Goal: Task Accomplishment & Management: Use online tool/utility

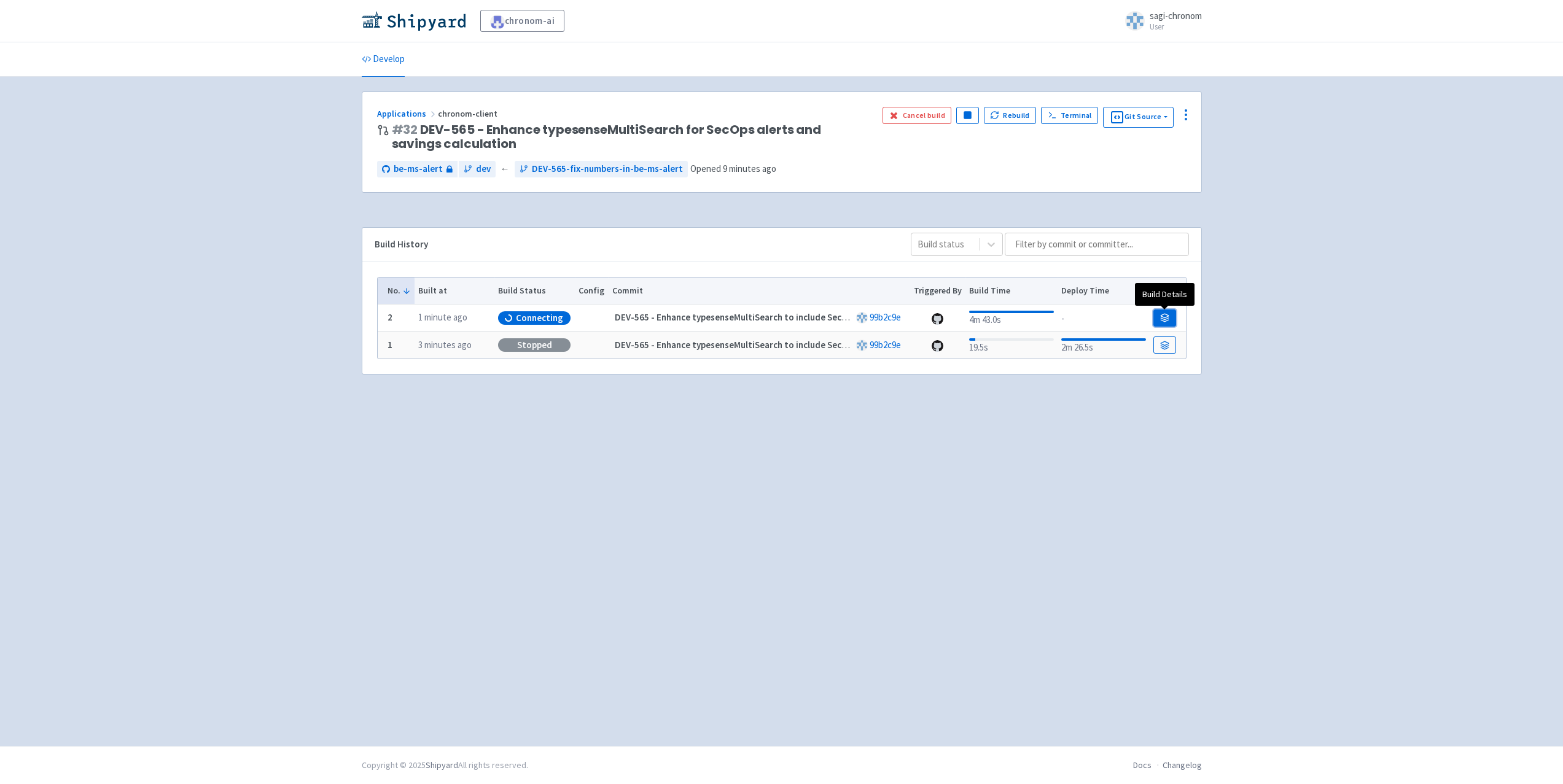
click at [1168, 322] on icon at bounding box center [1165, 317] width 9 height 9
click at [549, 162] on span "DEV-565-fix-numbers-in-be-ms-alert" at bounding box center [608, 169] width 151 height 14
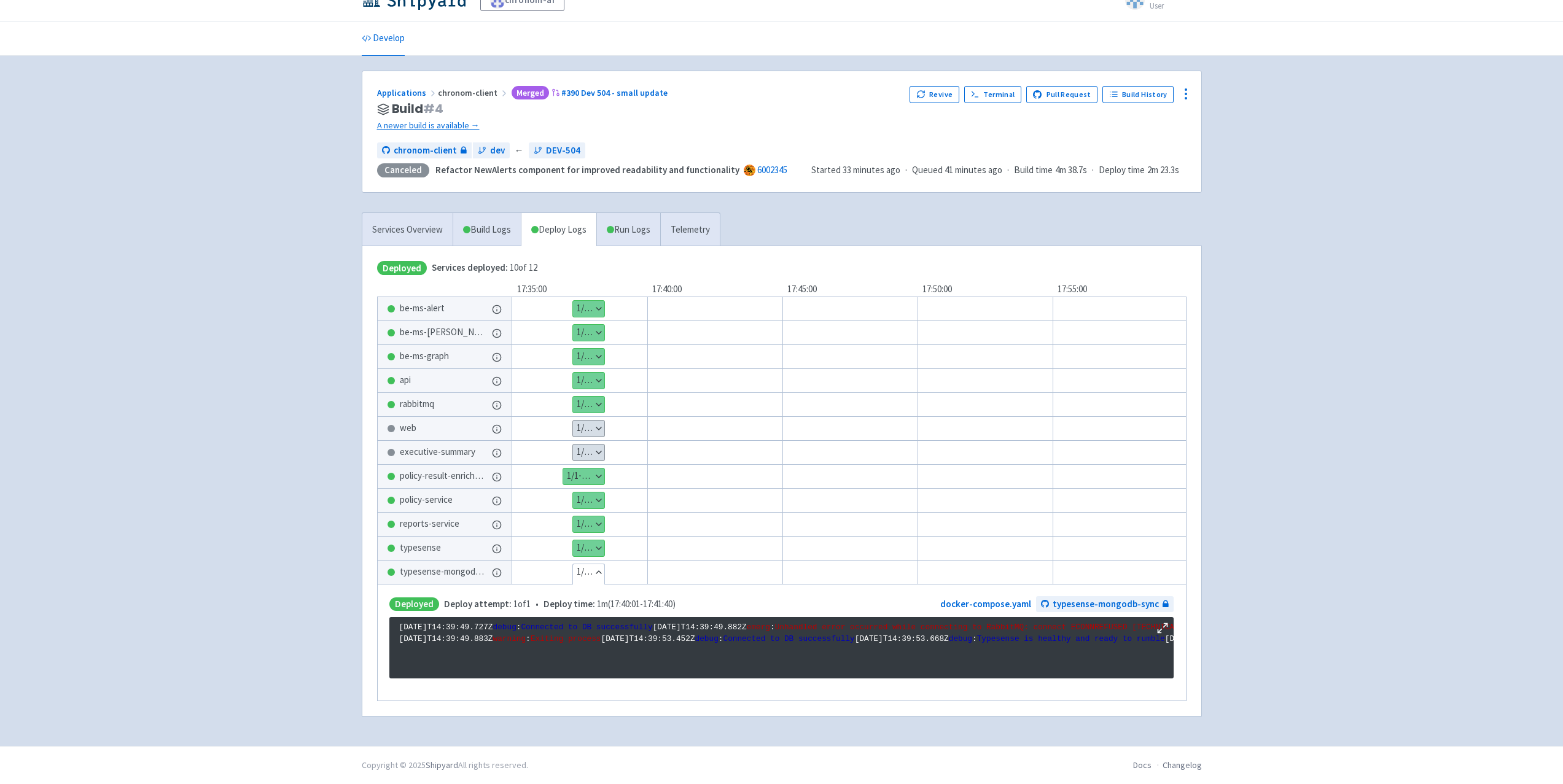
scroll to position [157, 0]
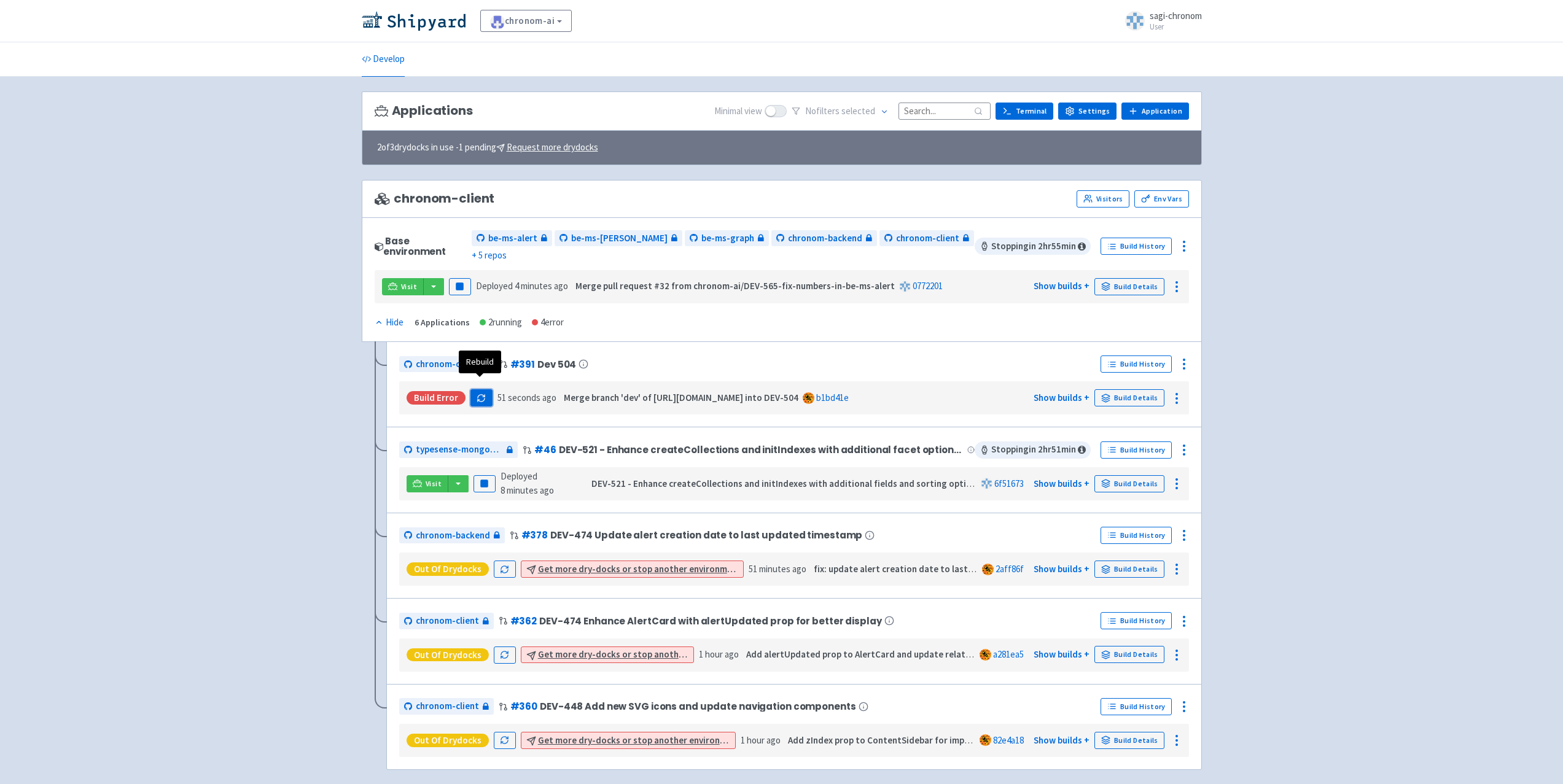
click at [474, 389] on button "button" at bounding box center [481, 397] width 22 height 17
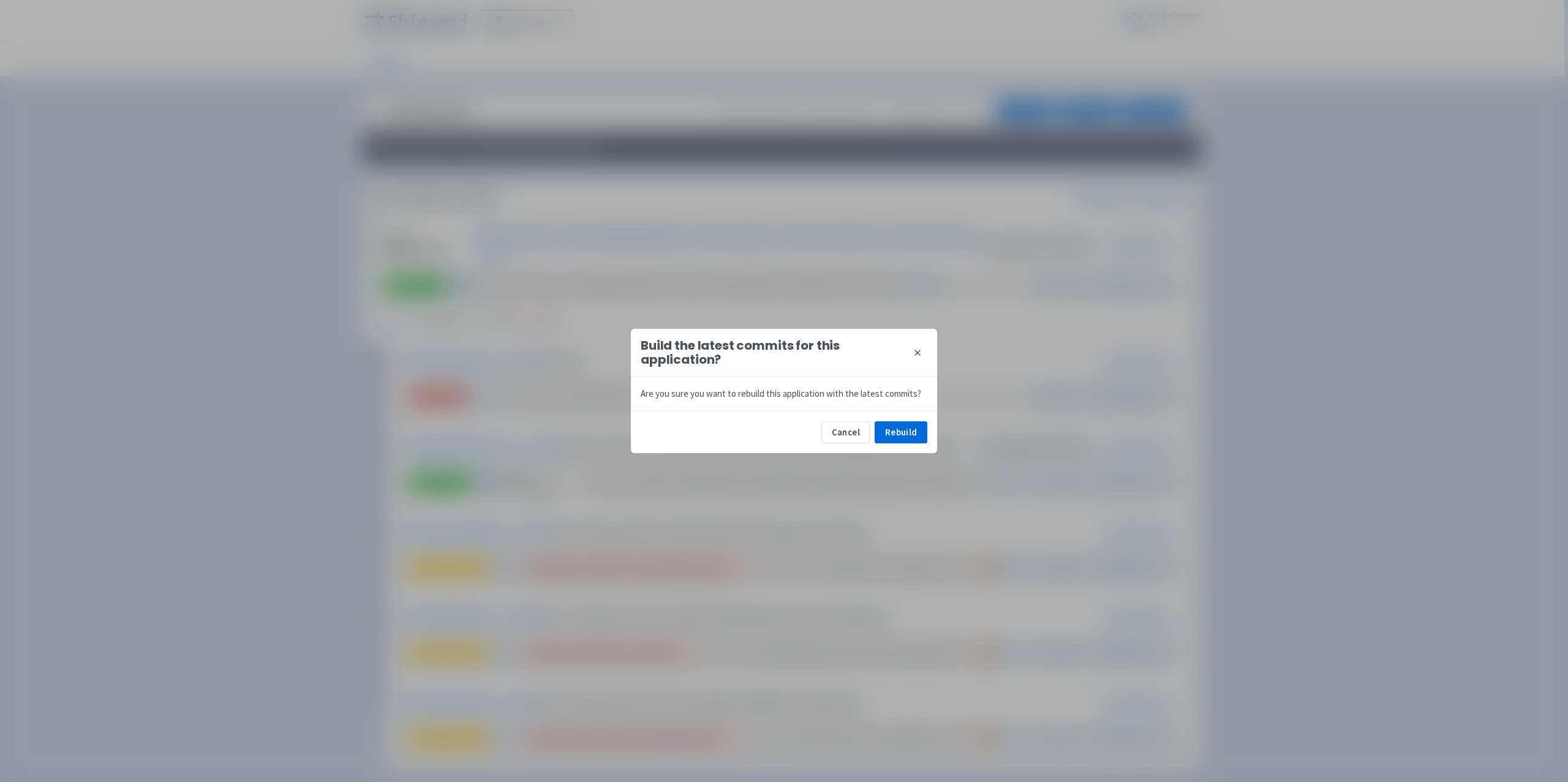
click at [921, 349] on icon at bounding box center [918, 353] width 10 height 10
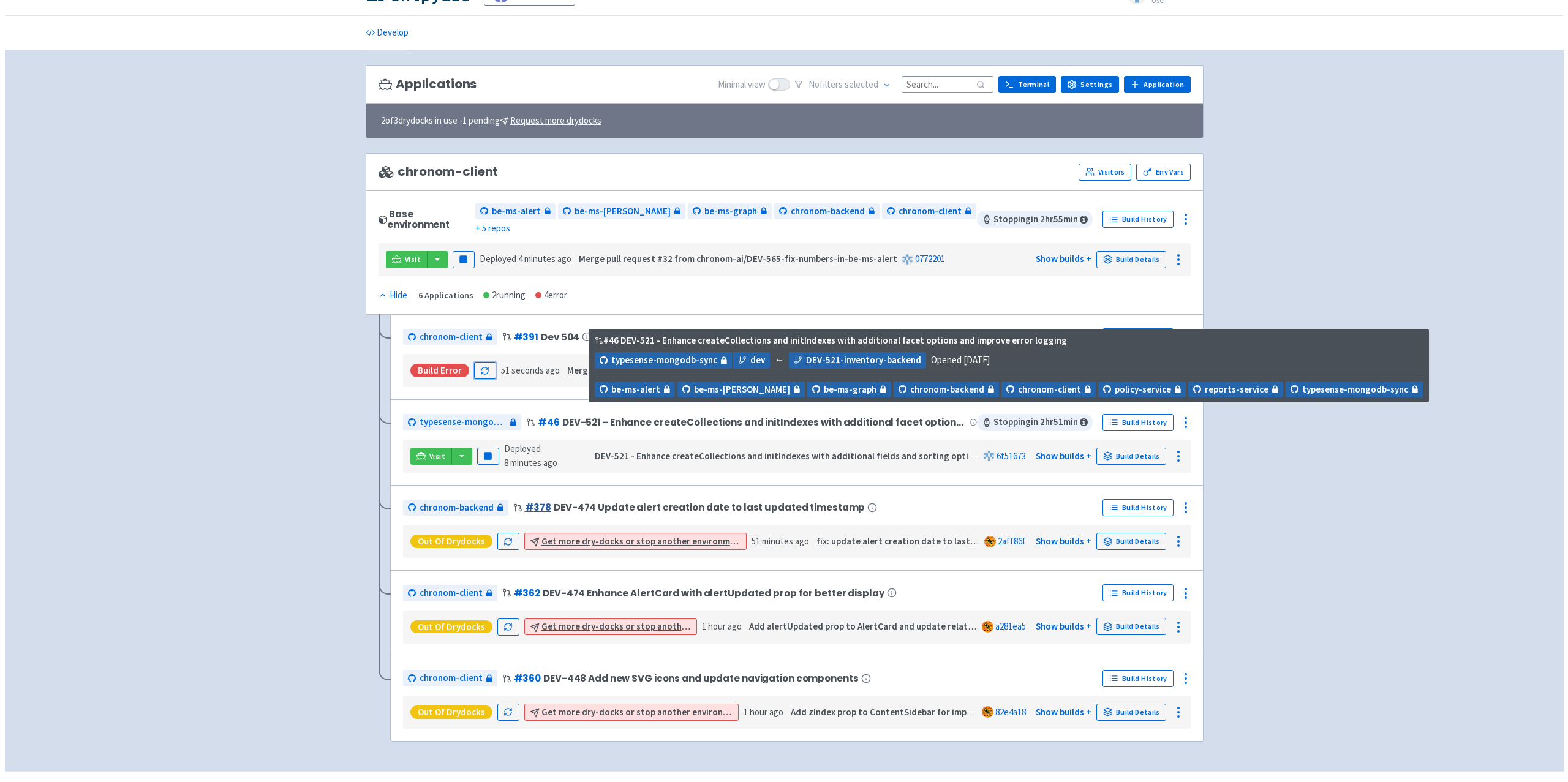
scroll to position [40, 0]
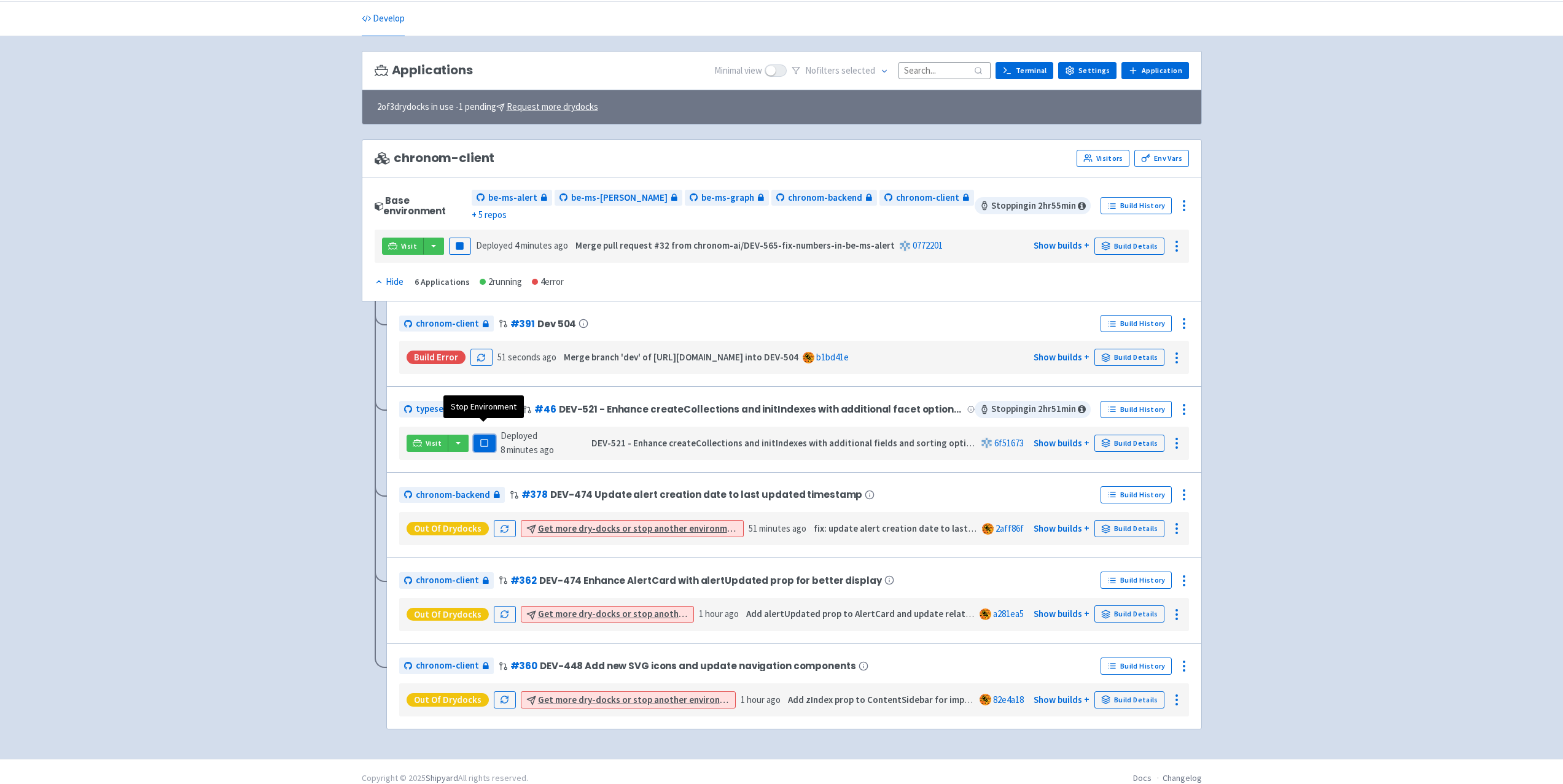
click at [481, 439] on rect "button" at bounding box center [484, 443] width 7 height 7
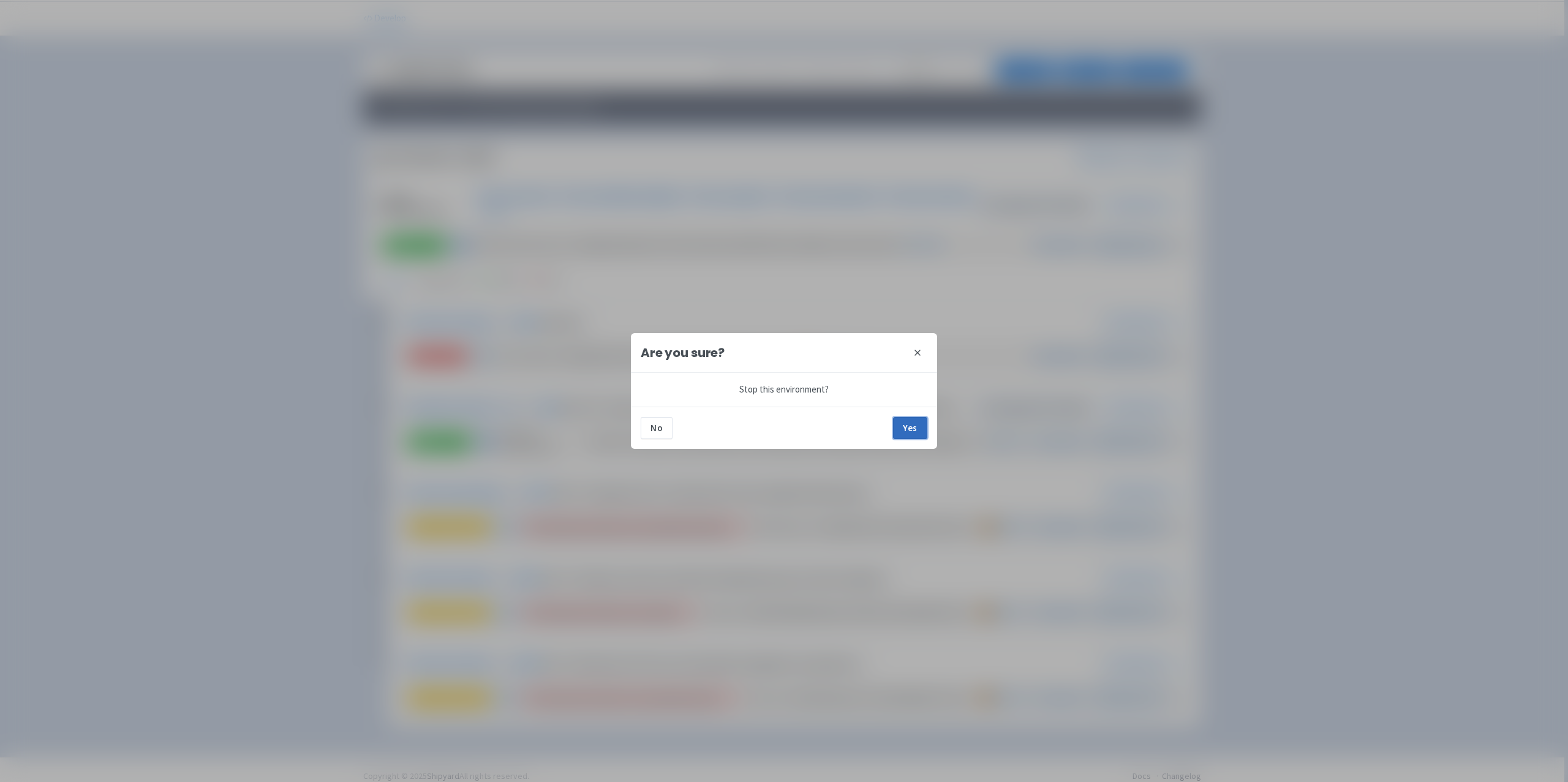
click at [906, 430] on button "Yes" at bounding box center [910, 428] width 34 height 22
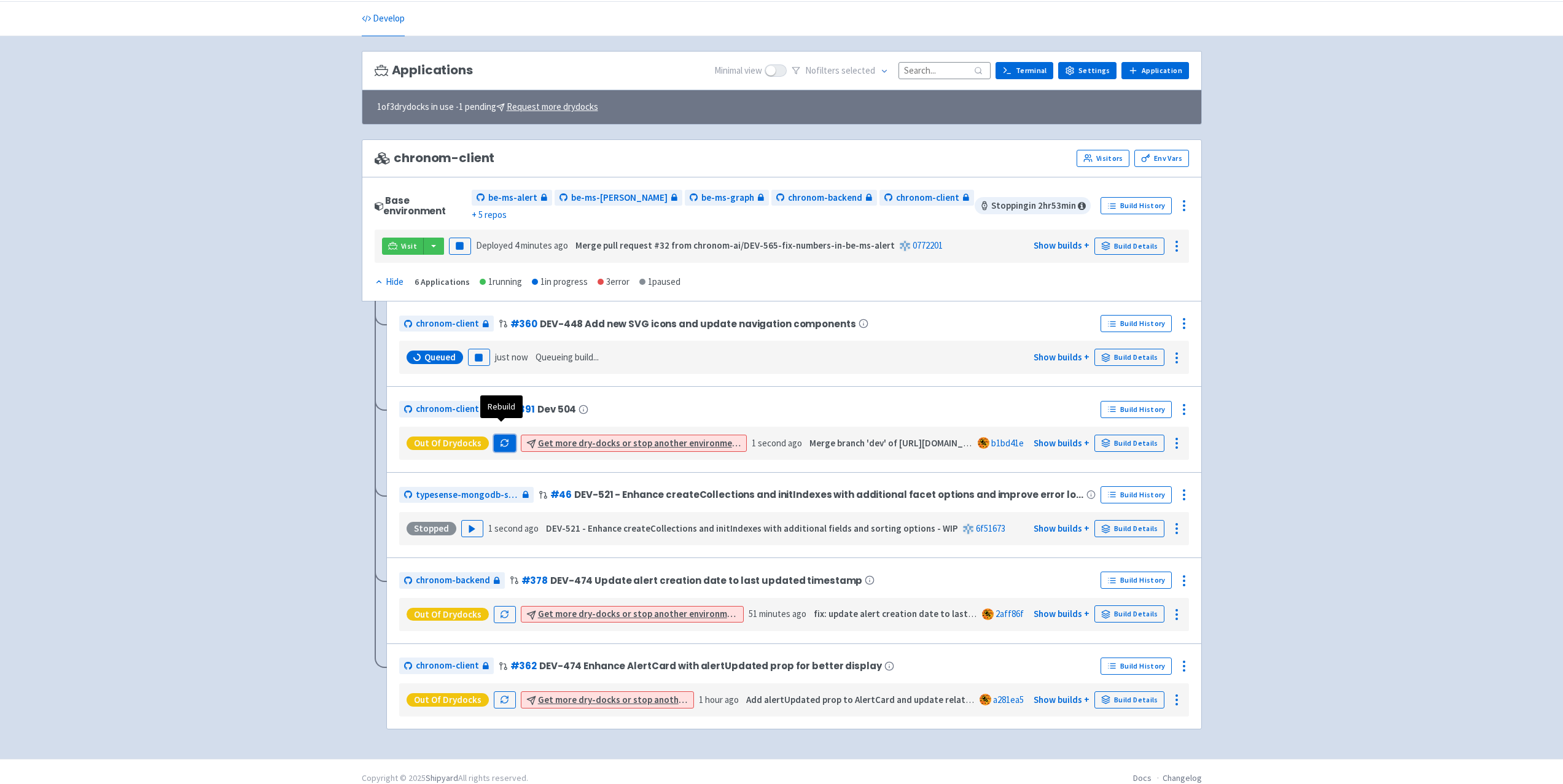
click at [494, 434] on button "button" at bounding box center [504, 443] width 22 height 17
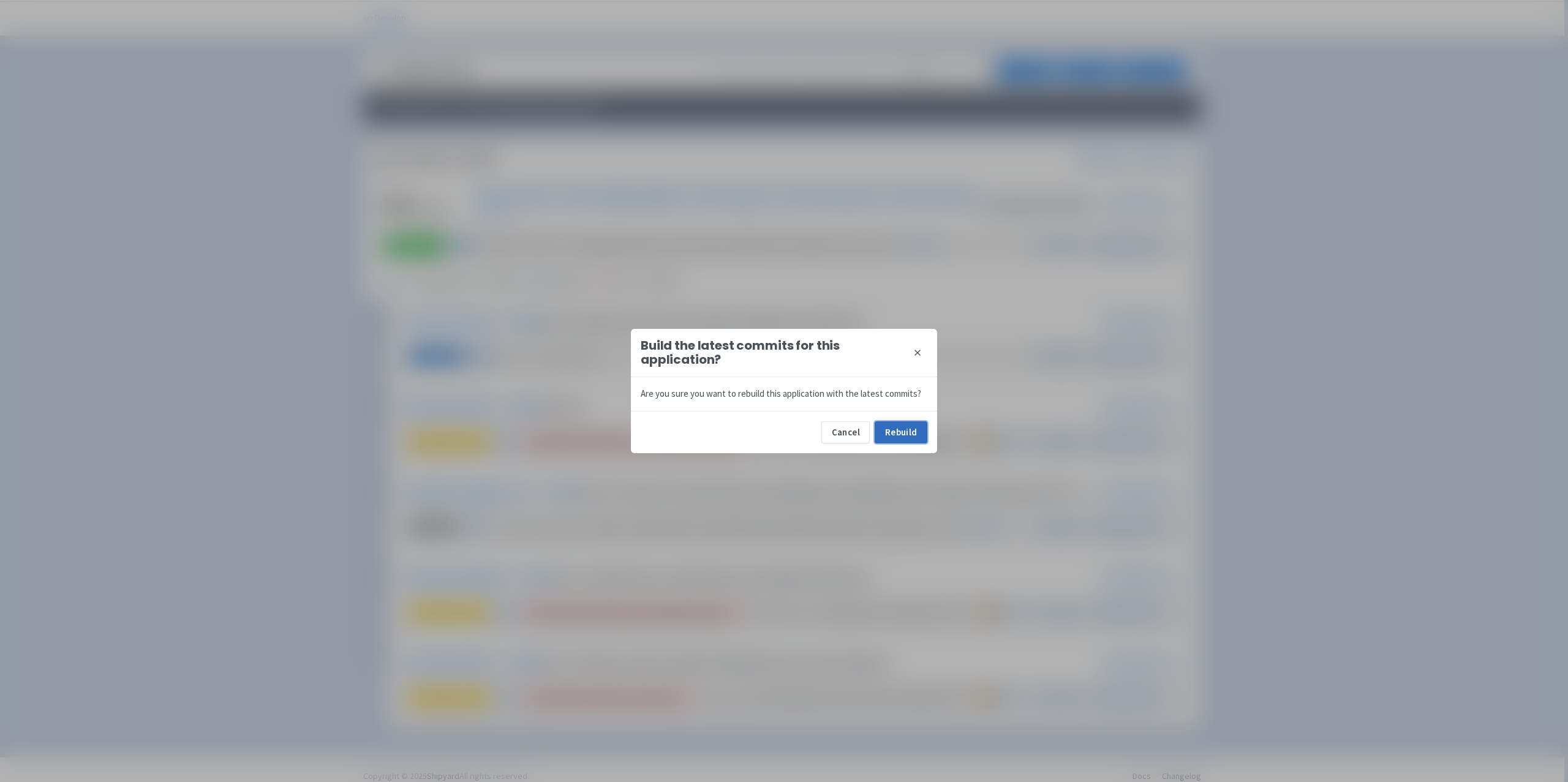
click at [891, 429] on button "Rebuild" at bounding box center [901, 432] width 53 height 22
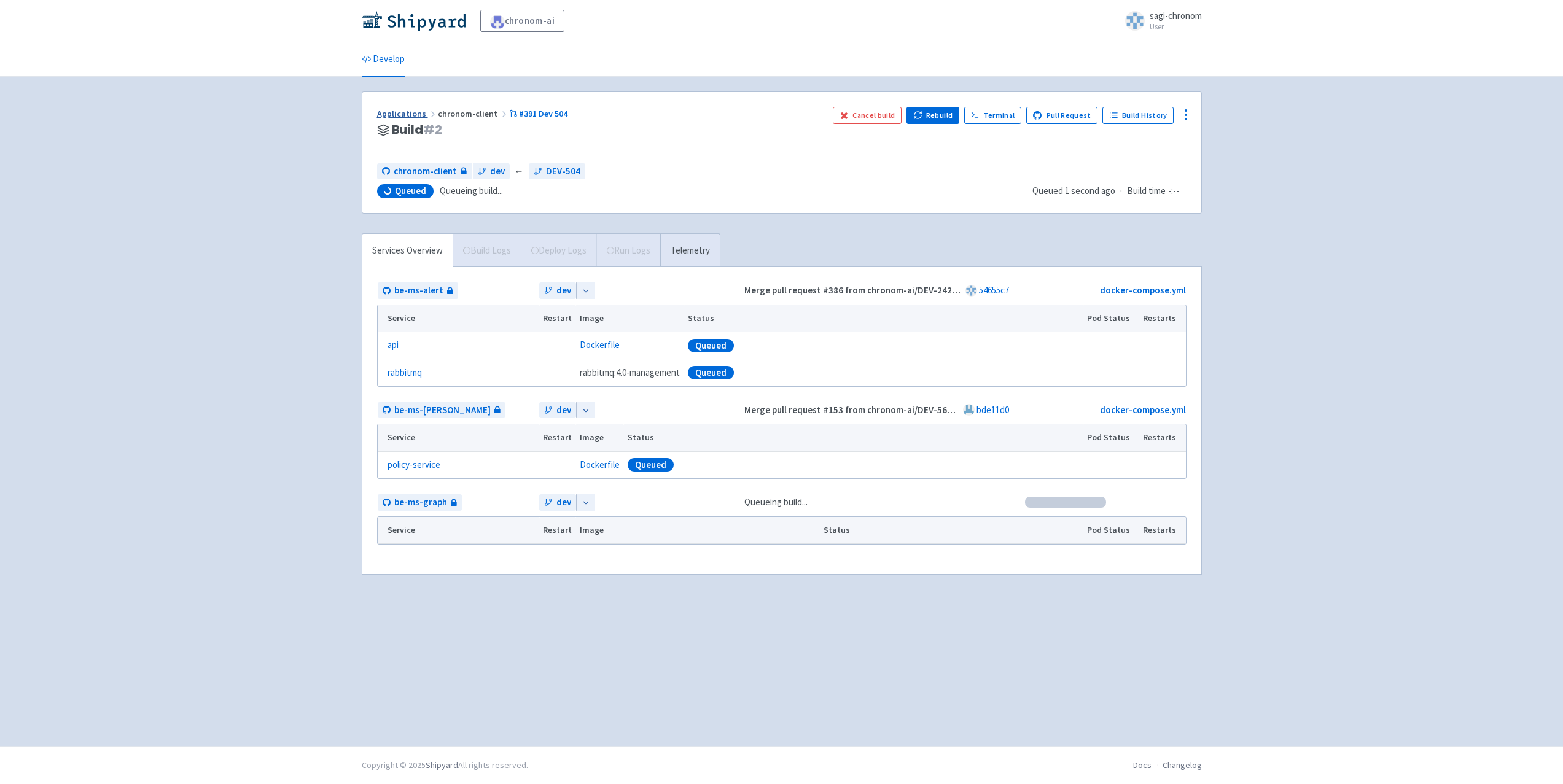
click at [413, 111] on link "Applications" at bounding box center [408, 114] width 61 height 11
click at [391, 67] on link "Develop" at bounding box center [383, 59] width 43 height 35
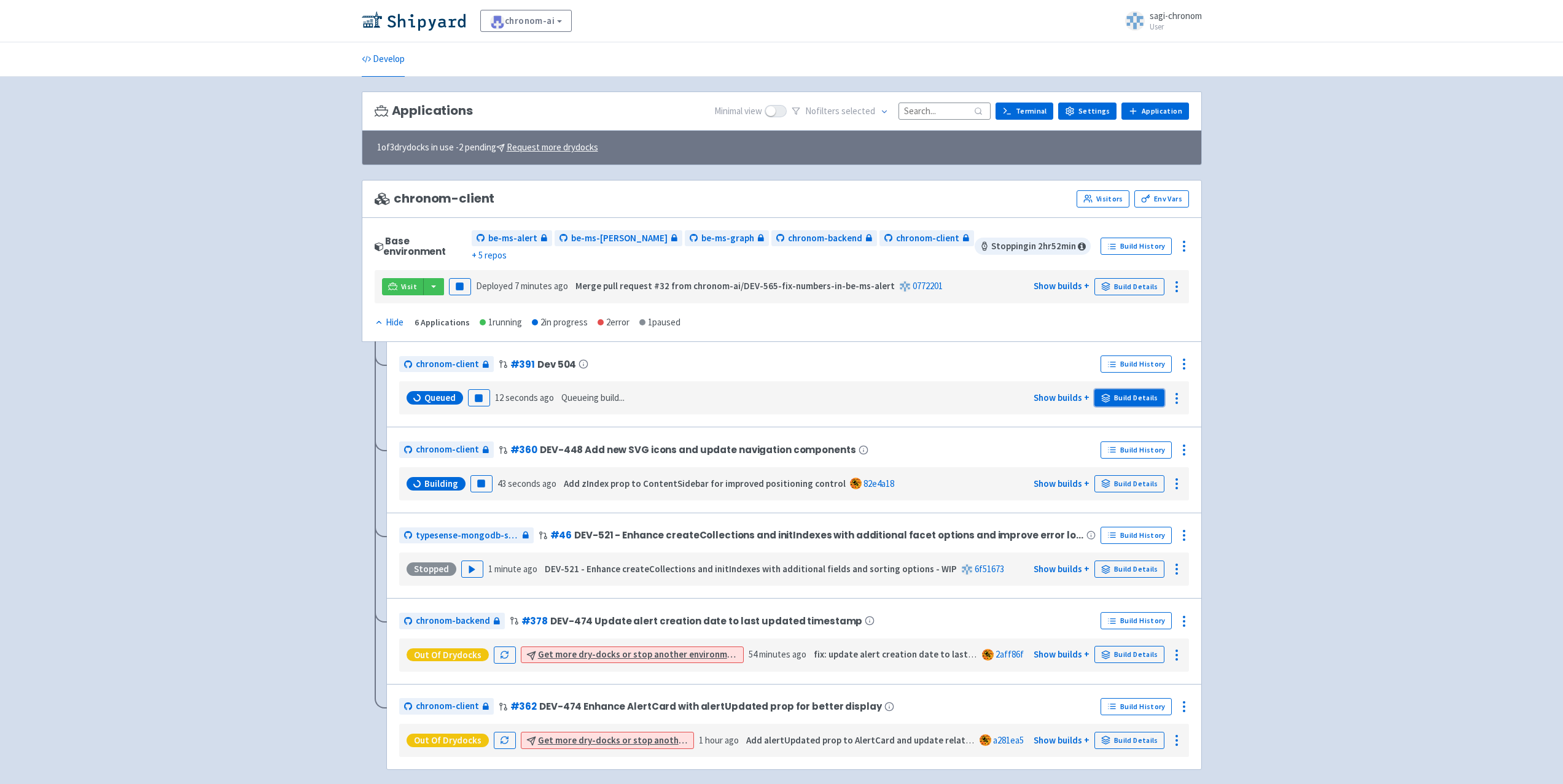
click at [1108, 394] on icon at bounding box center [1106, 398] width 9 height 9
click at [1139, 355] on link "Build History" at bounding box center [1136, 363] width 71 height 17
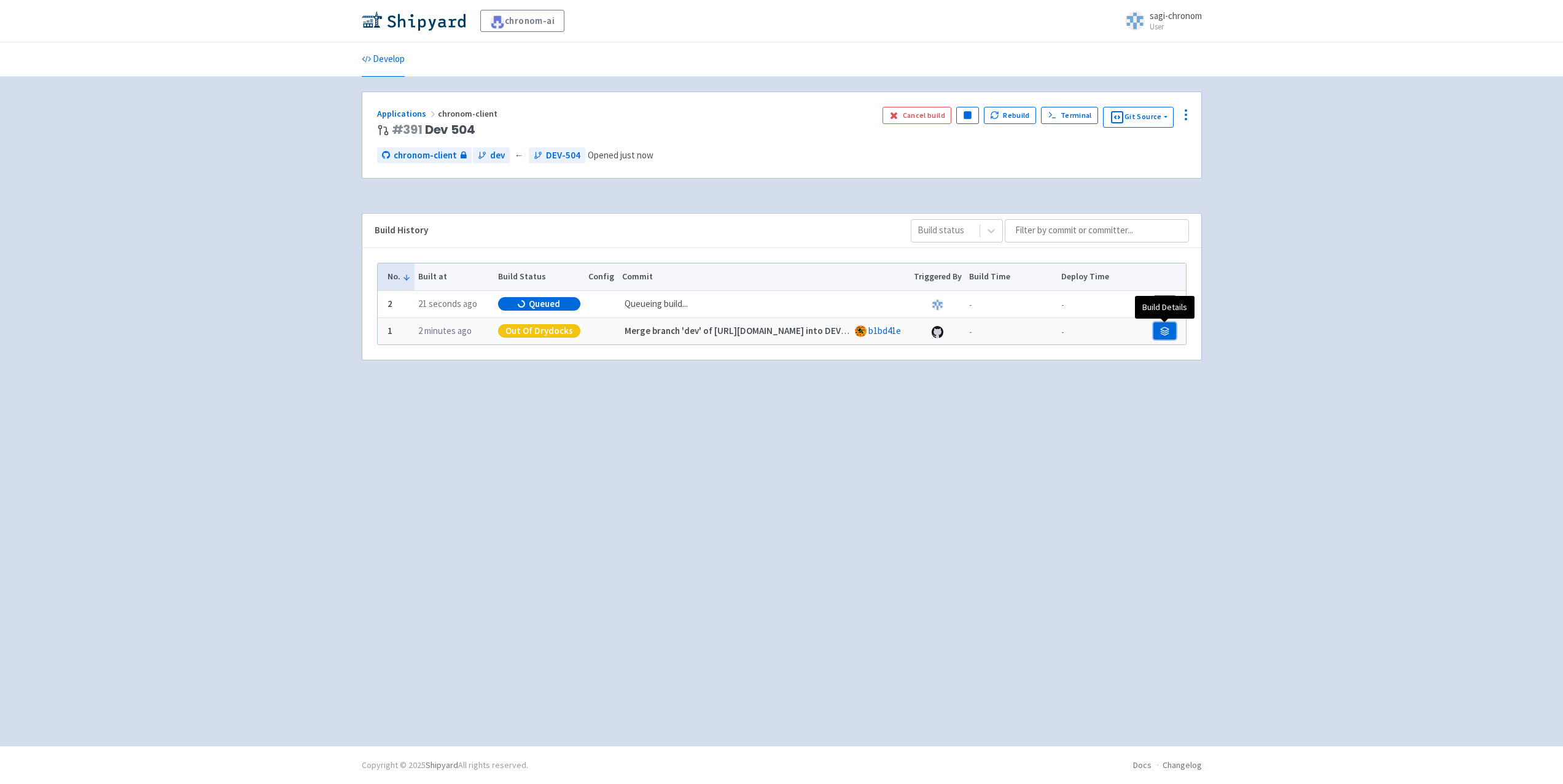
click at [1166, 332] on icon at bounding box center [1165, 331] width 9 height 9
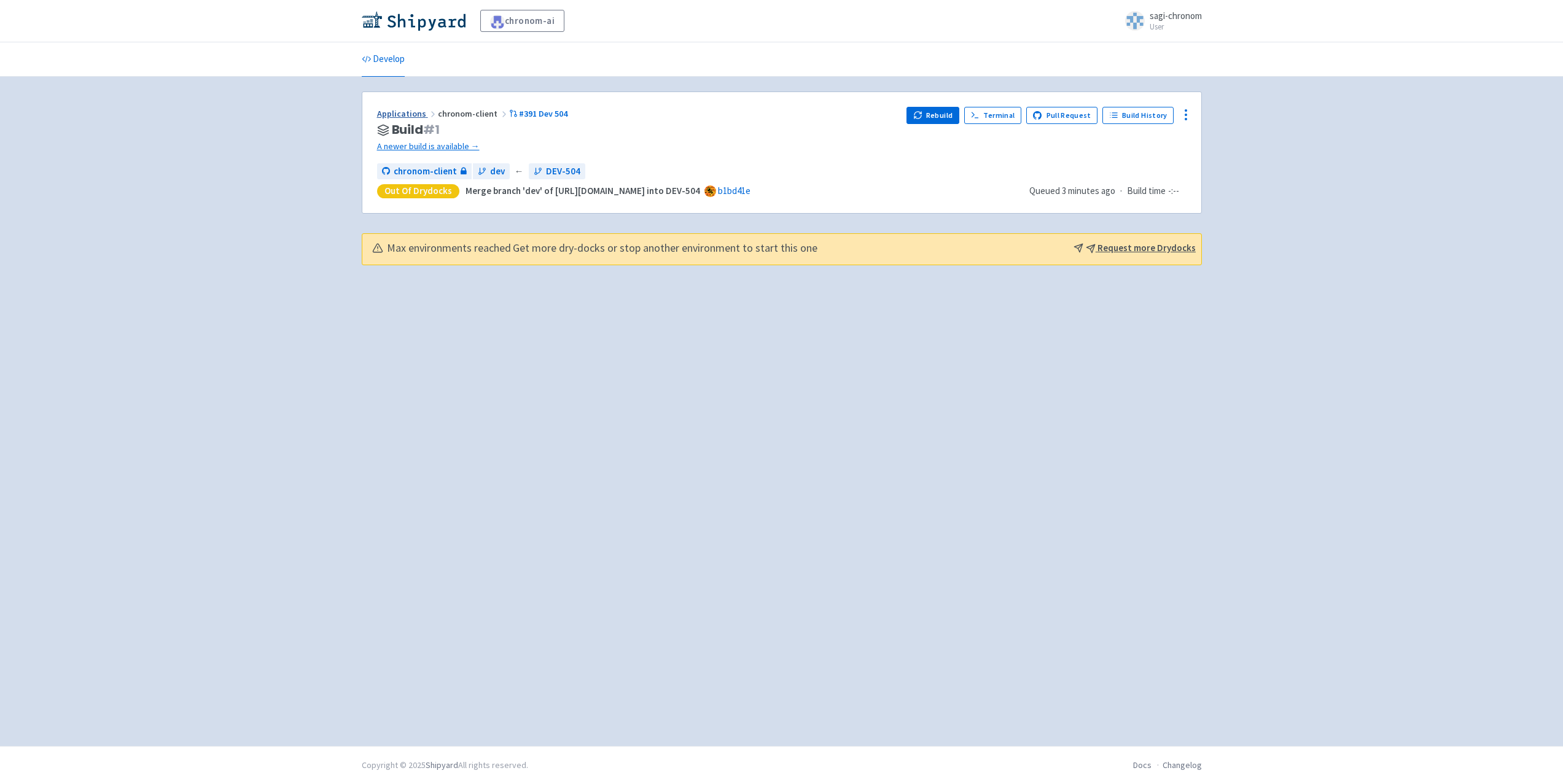
click at [389, 116] on link "Applications" at bounding box center [408, 114] width 61 height 11
click at [372, 58] on link "Develop" at bounding box center [383, 59] width 43 height 35
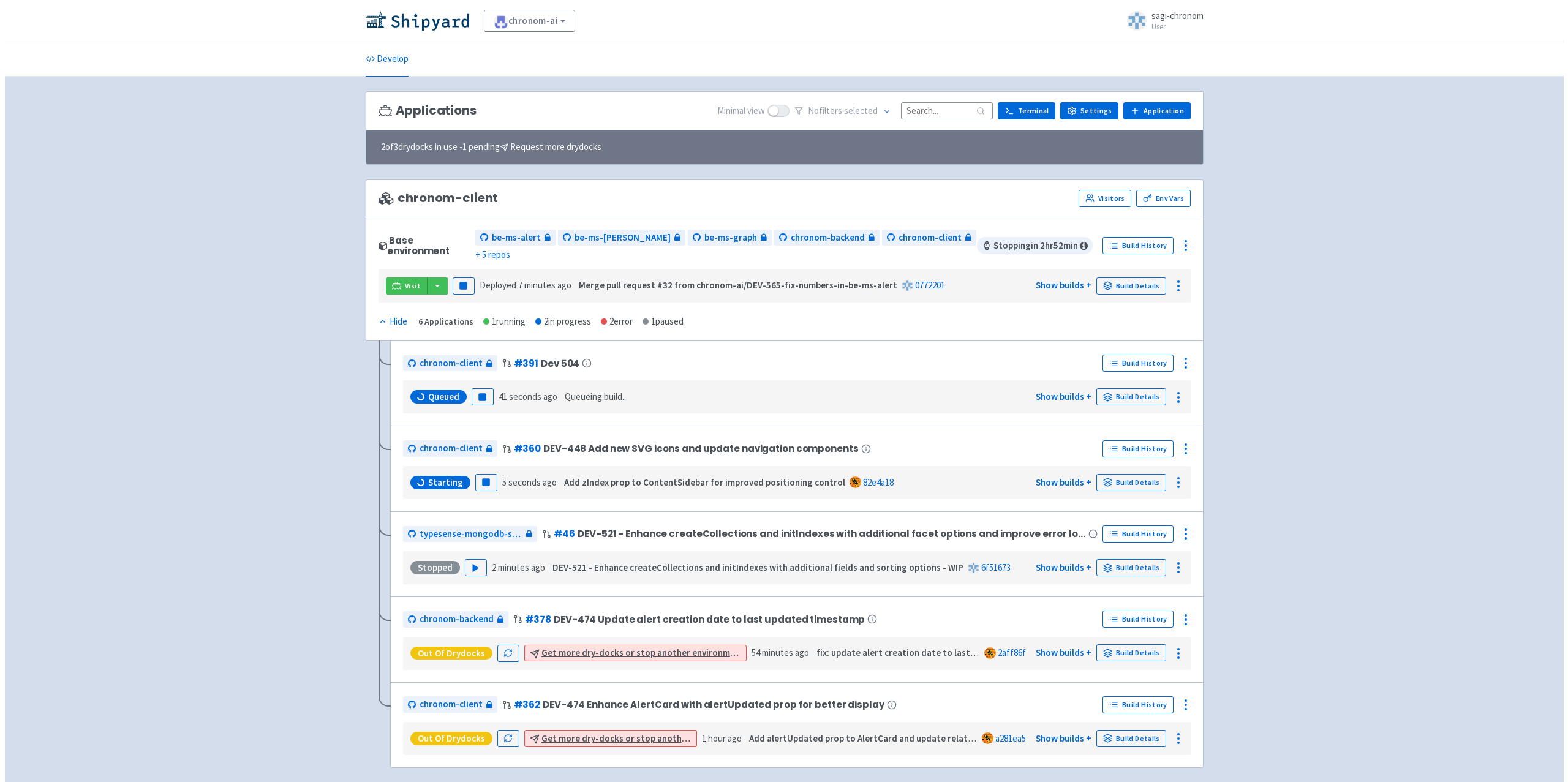
scroll to position [40, 0]
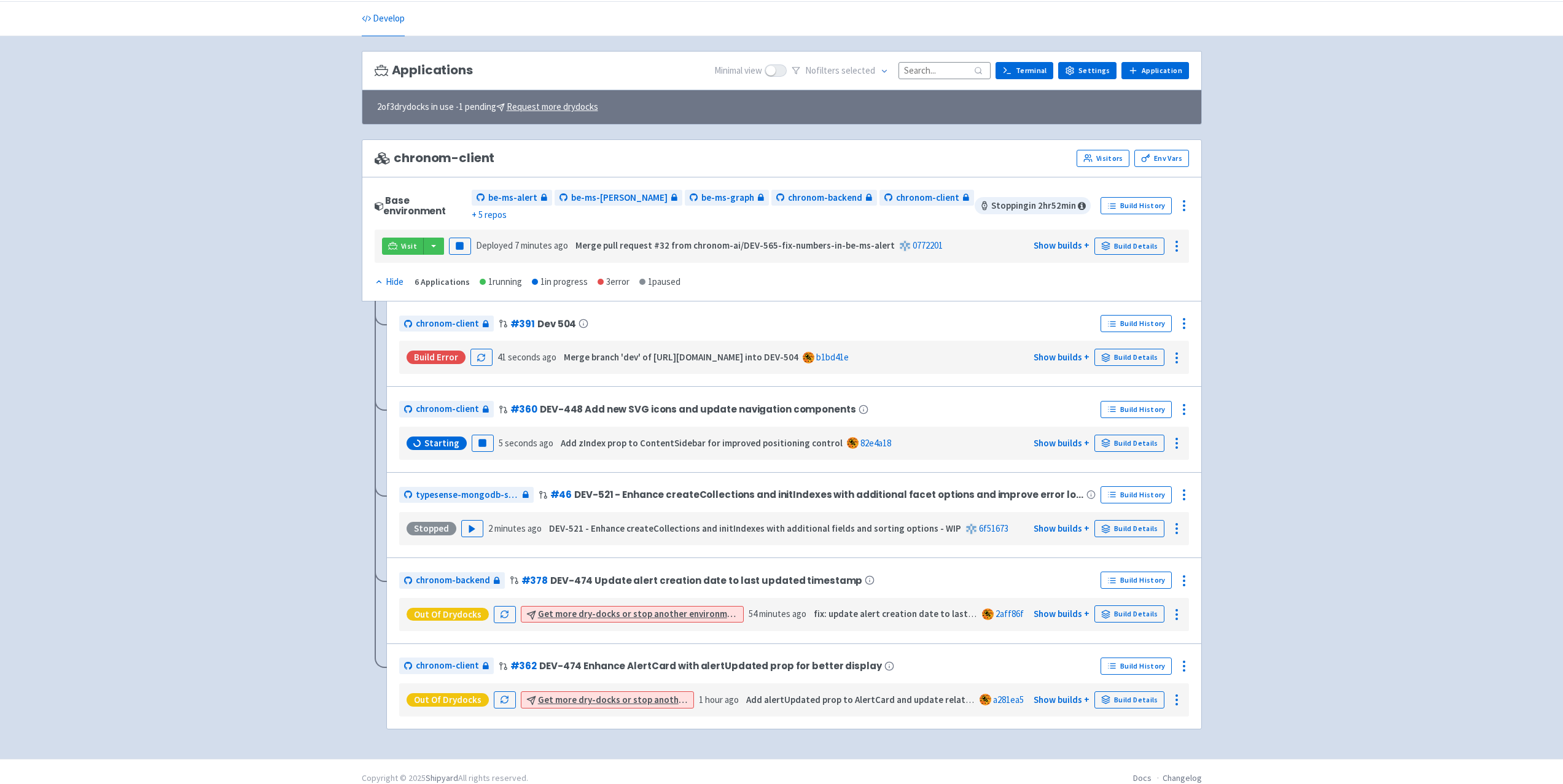
click at [1179, 663] on div at bounding box center [1184, 666] width 19 height 19
click at [1156, 636] on button "Delete" at bounding box center [1150, 639] width 88 height 22
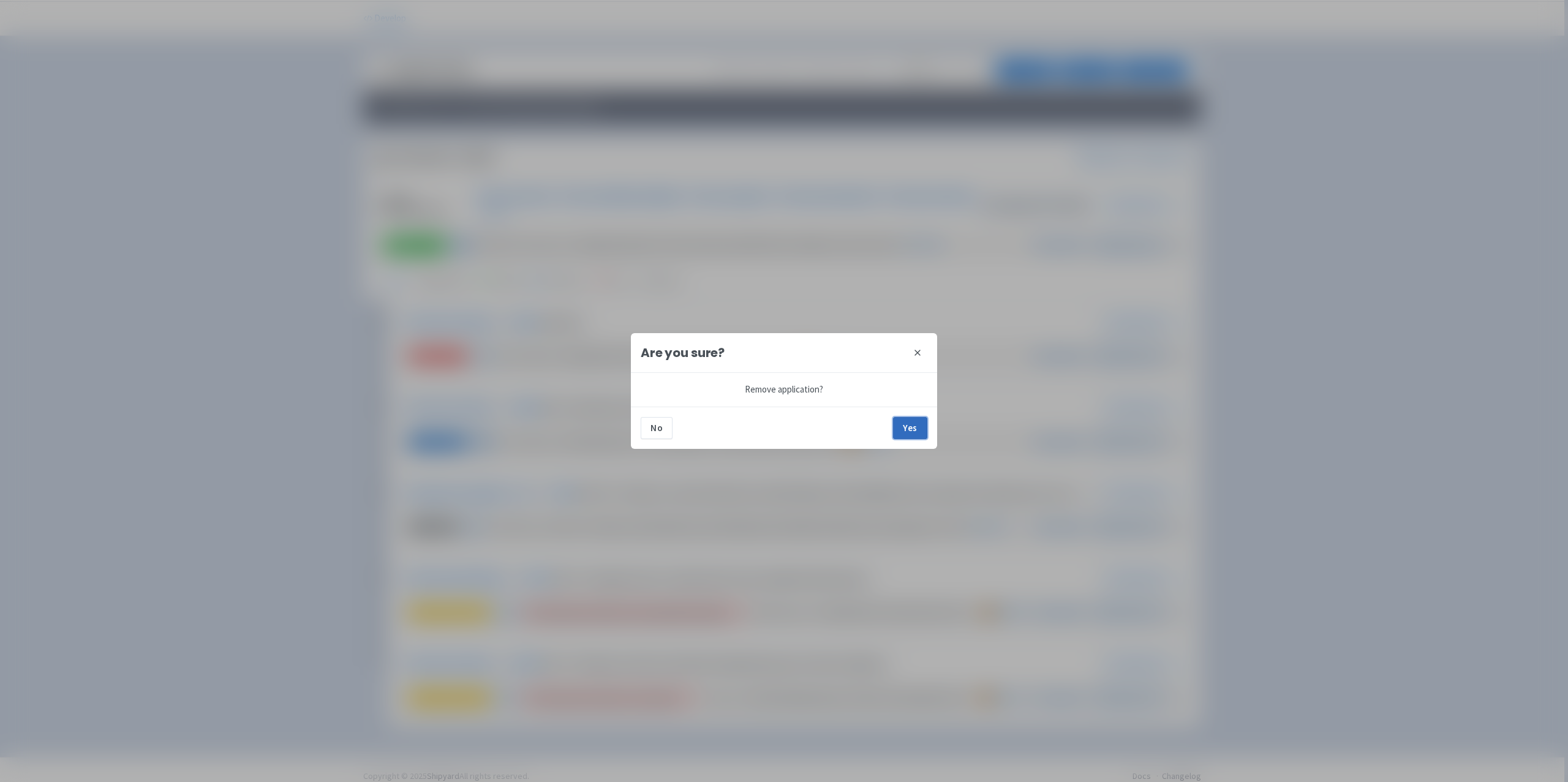
click at [914, 427] on button "Yes" at bounding box center [910, 428] width 34 height 22
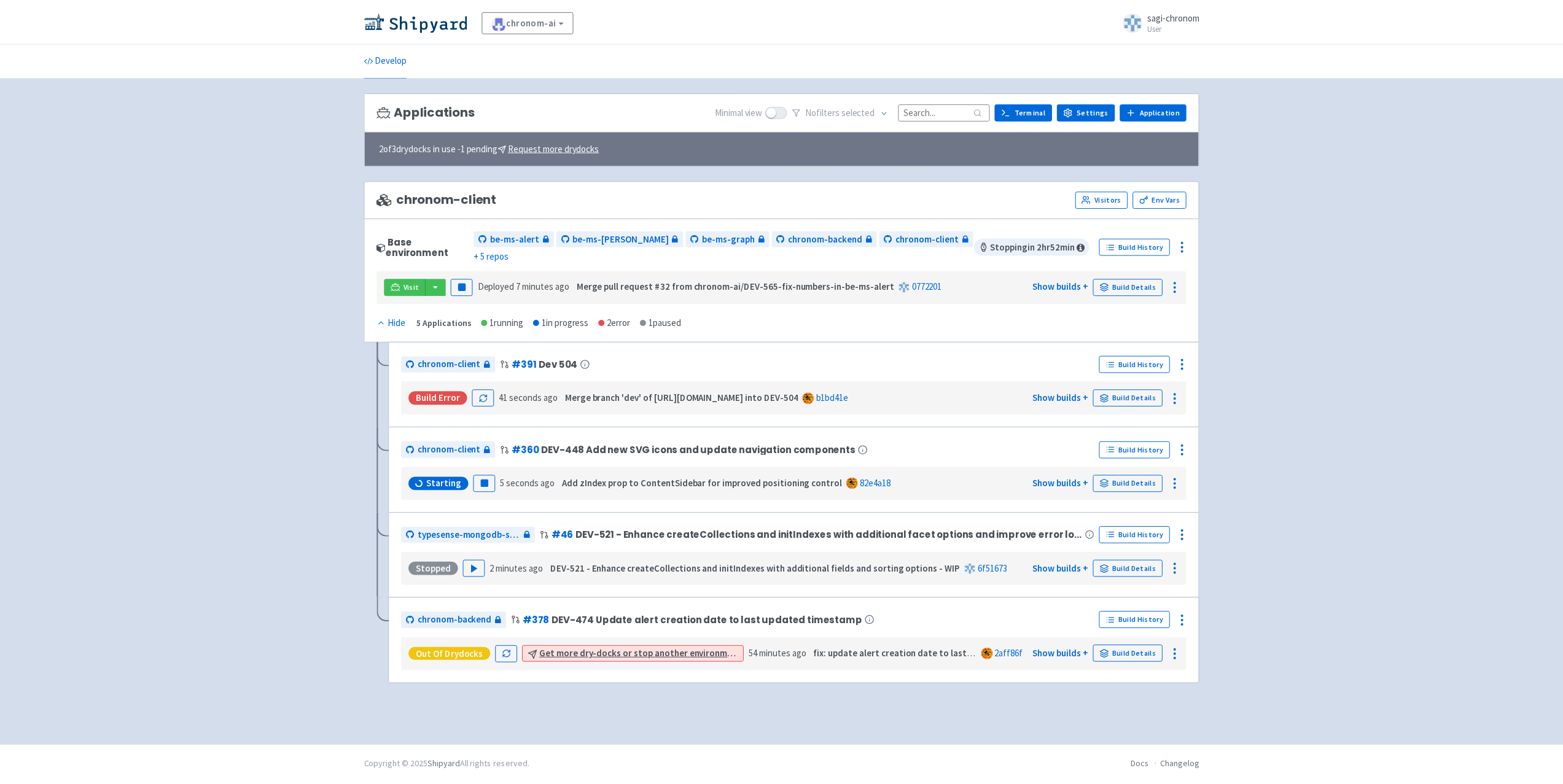
scroll to position [0, 0]
click at [1120, 389] on link "Build Details" at bounding box center [1129, 397] width 70 height 17
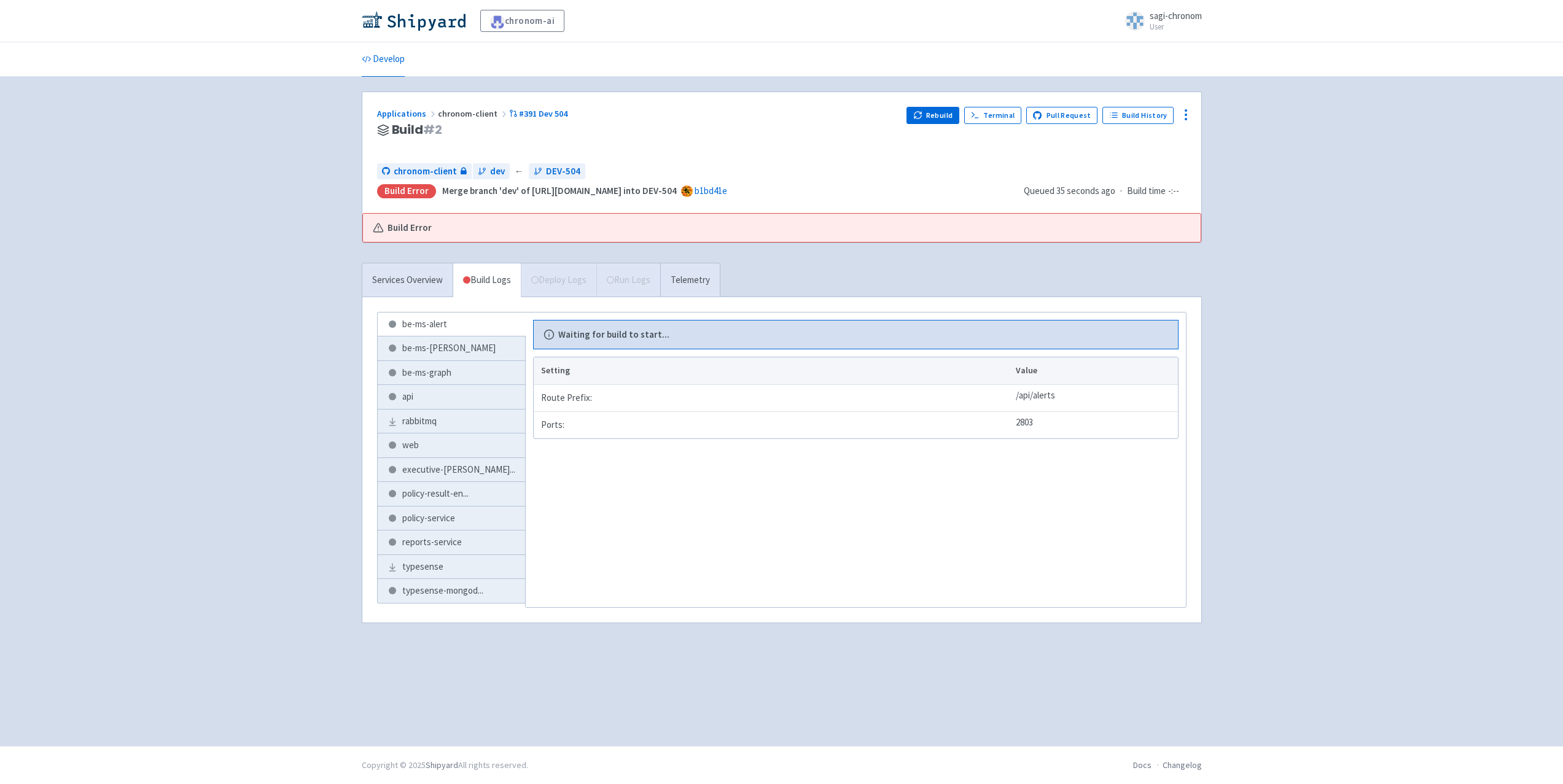
click at [447, 336] on link "be-ms-[PERSON_NAME]" at bounding box center [452, 348] width 147 height 24
click at [435, 433] on li "web" at bounding box center [452, 445] width 148 height 25
click at [431, 450] on link "web" at bounding box center [452, 445] width 147 height 24
click at [408, 285] on link "Services Overview" at bounding box center [408, 280] width 91 height 34
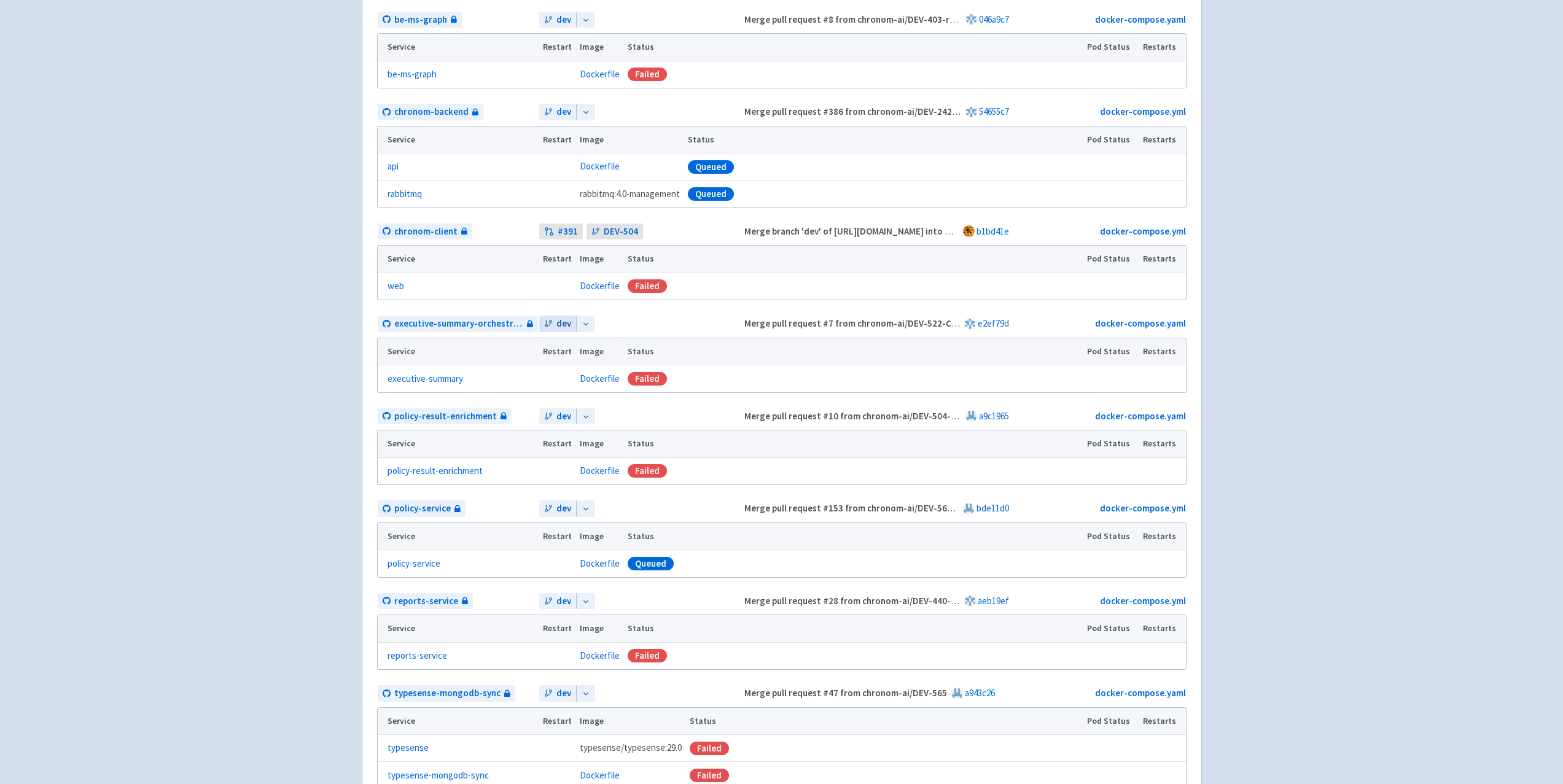
scroll to position [491, 0]
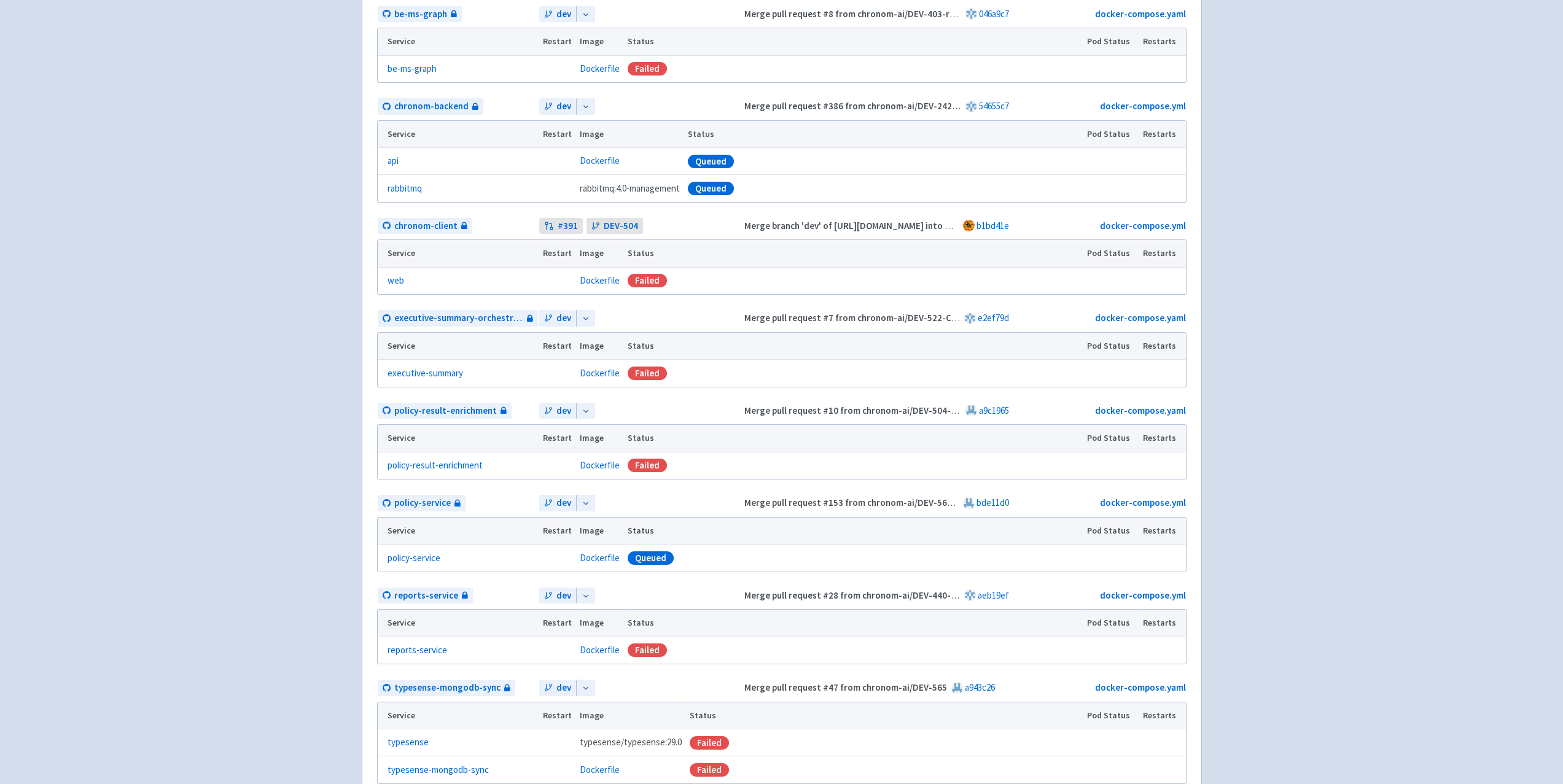
click at [642, 277] on div "Failed" at bounding box center [647, 280] width 39 height 13
click at [392, 279] on link "web" at bounding box center [396, 281] width 16 height 14
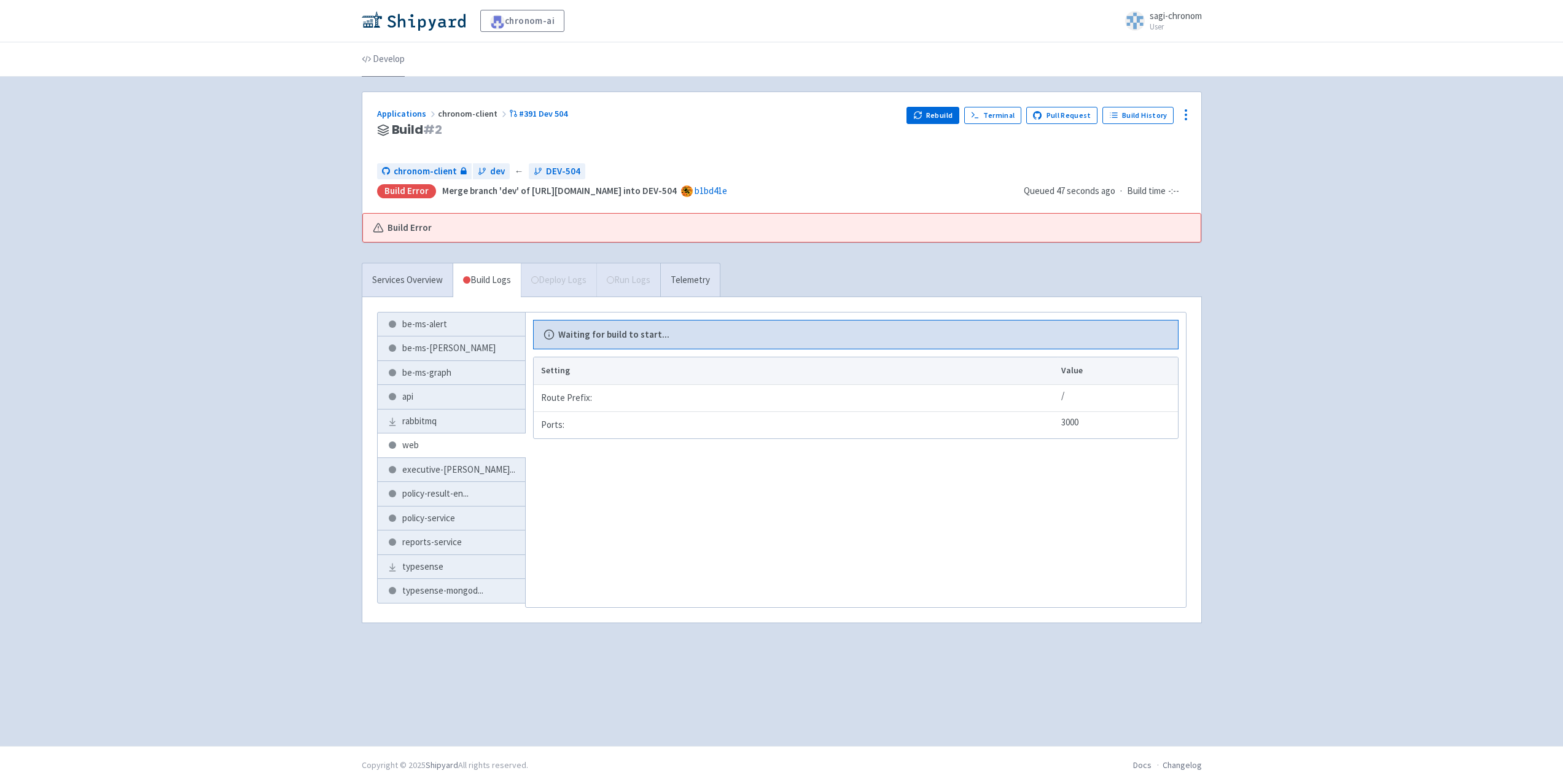
click at [394, 64] on link "Develop" at bounding box center [383, 59] width 43 height 35
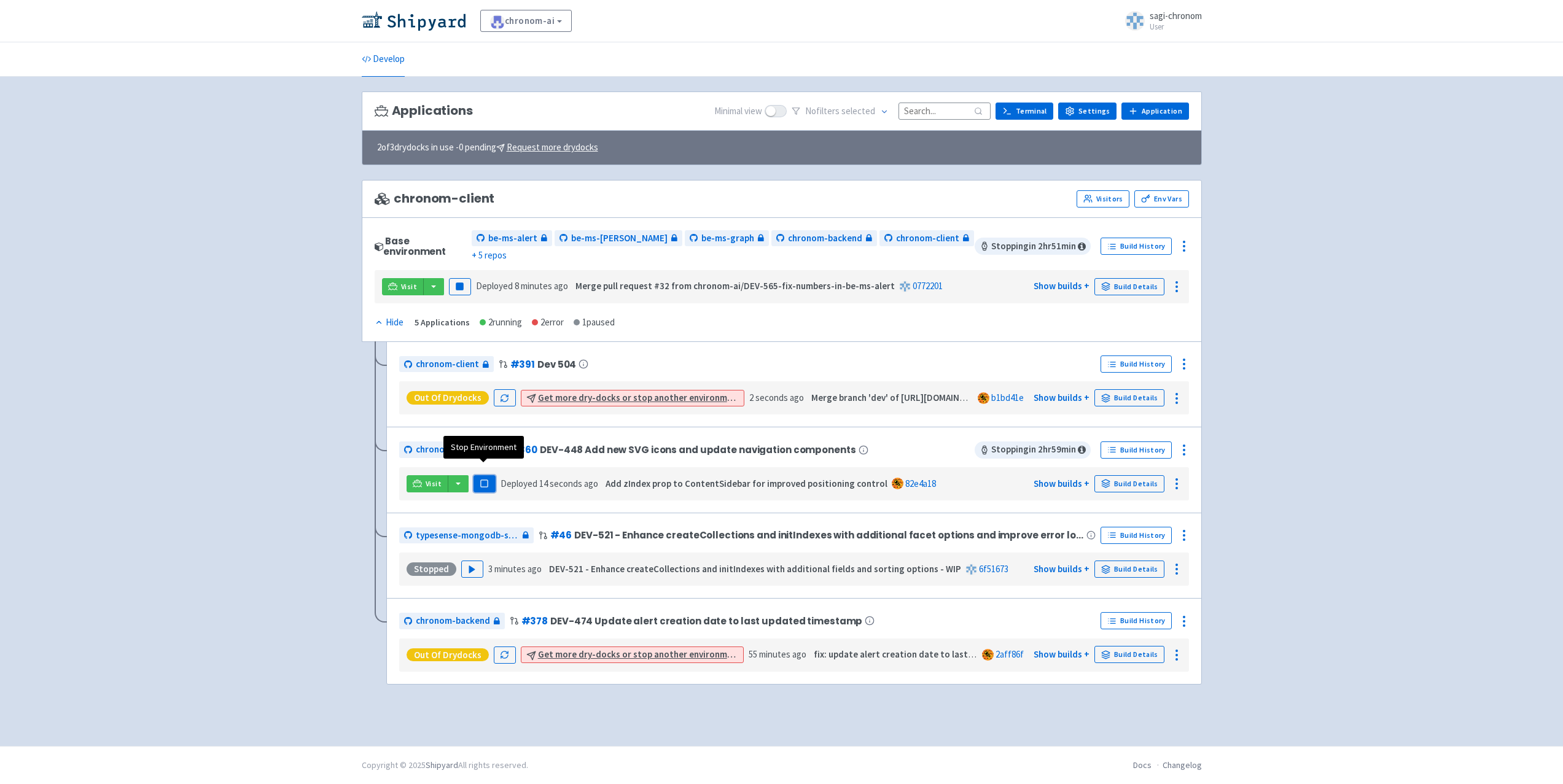
click at [492, 475] on button "Pause" at bounding box center [484, 483] width 22 height 17
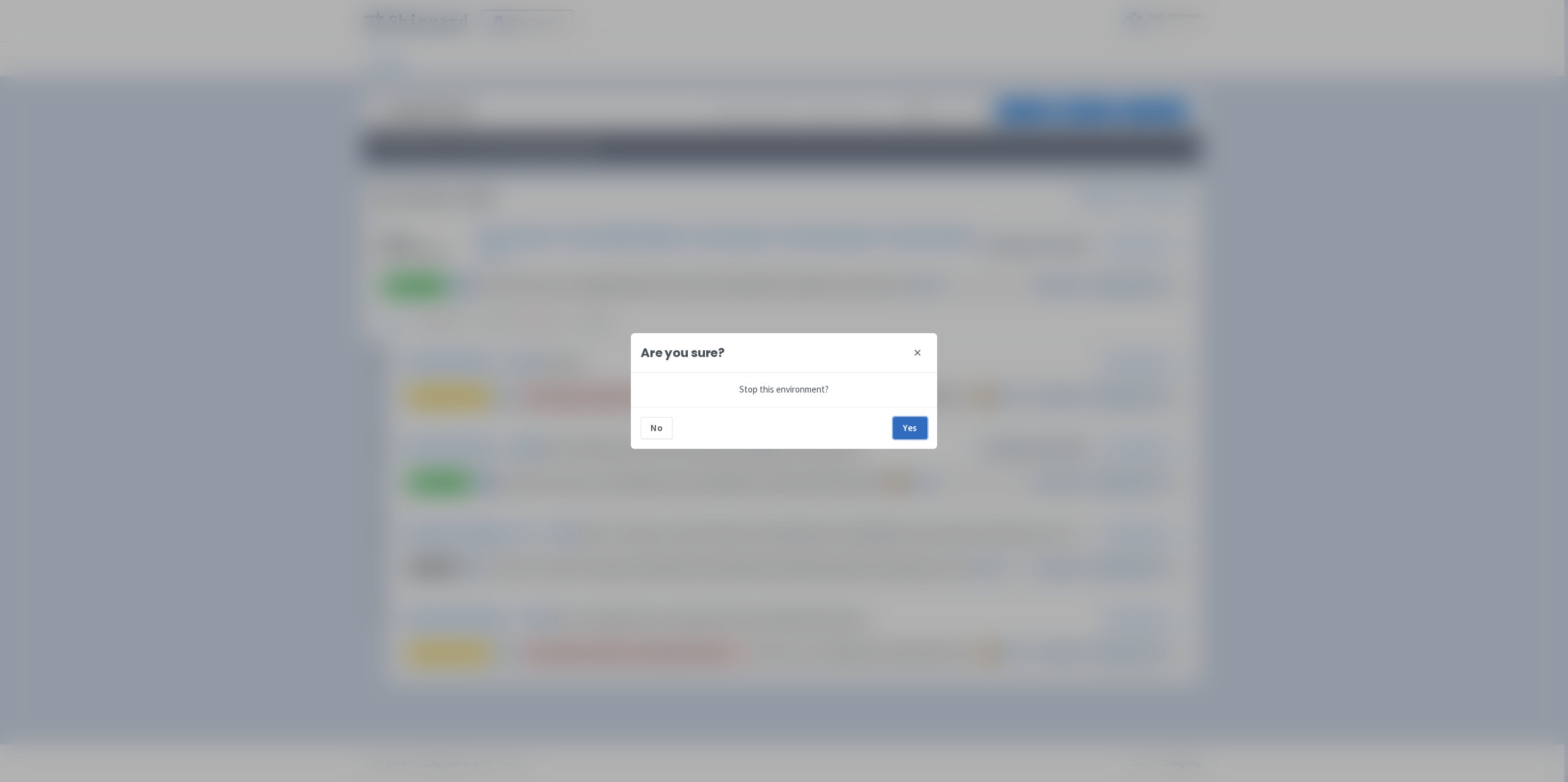
click at [908, 429] on button "Yes" at bounding box center [910, 428] width 34 height 22
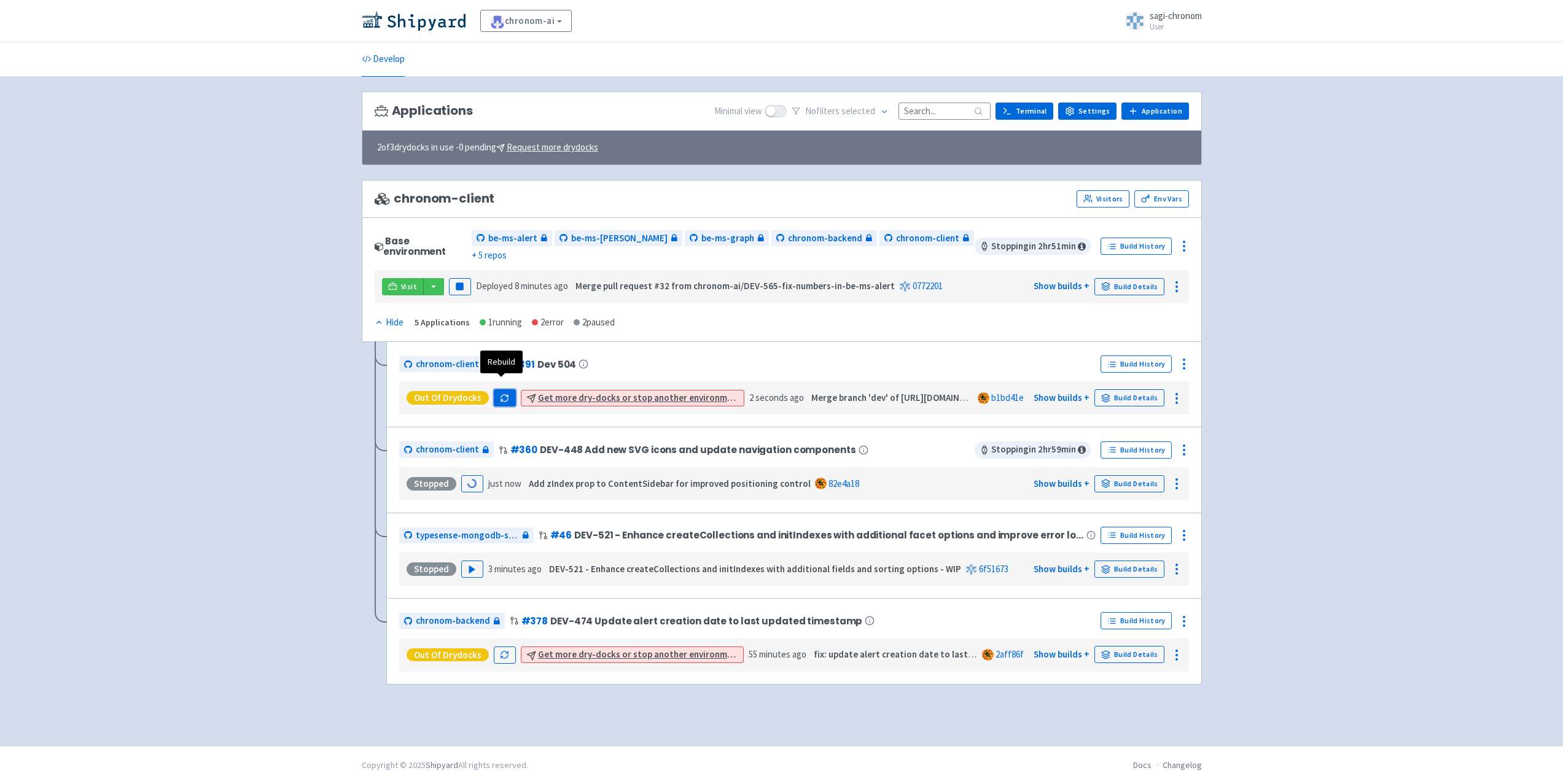
click at [501, 400] on icon "button" at bounding box center [502, 400] width 2 height 2
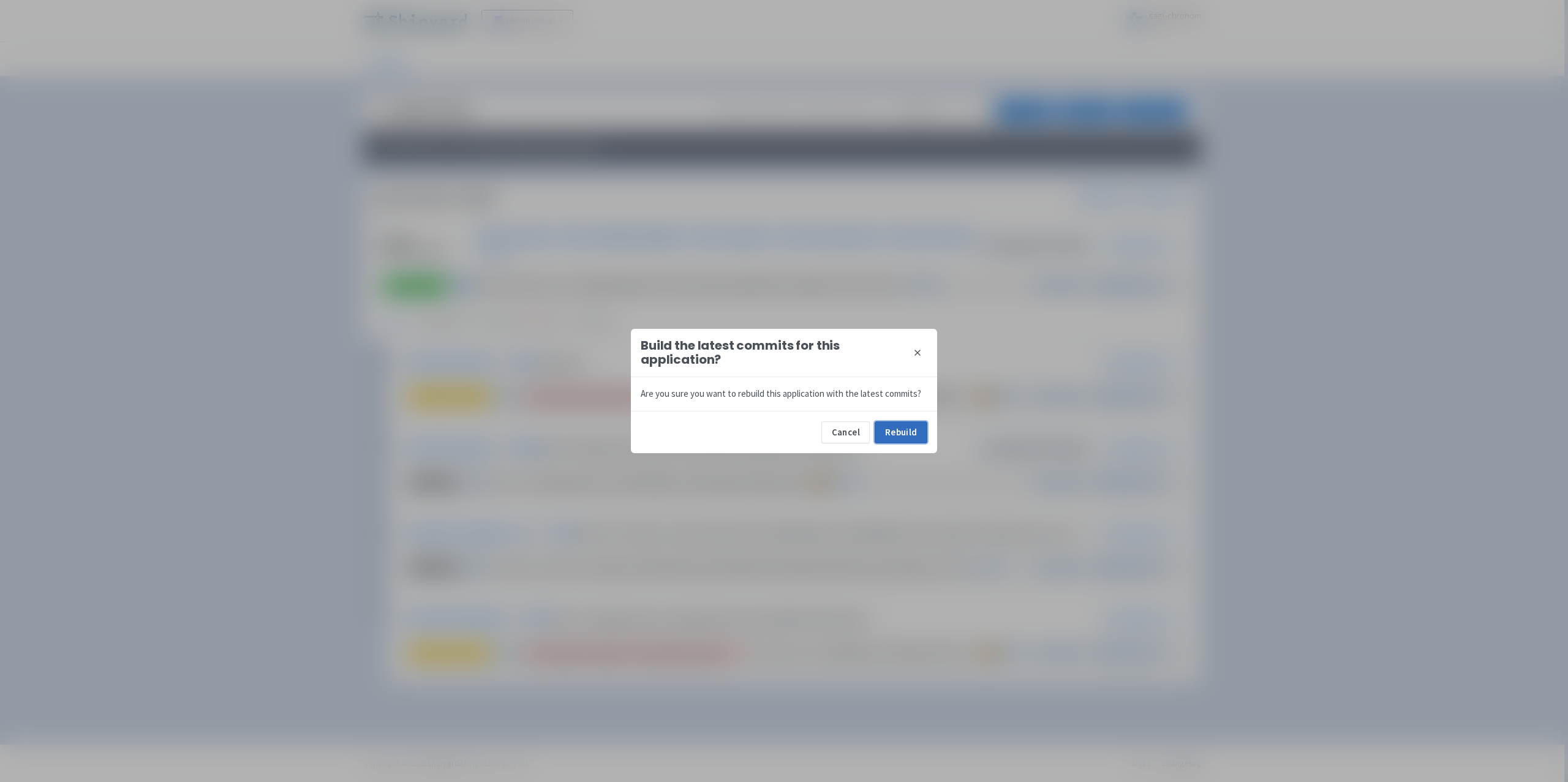
click at [904, 437] on button "Rebuild" at bounding box center [901, 432] width 53 height 22
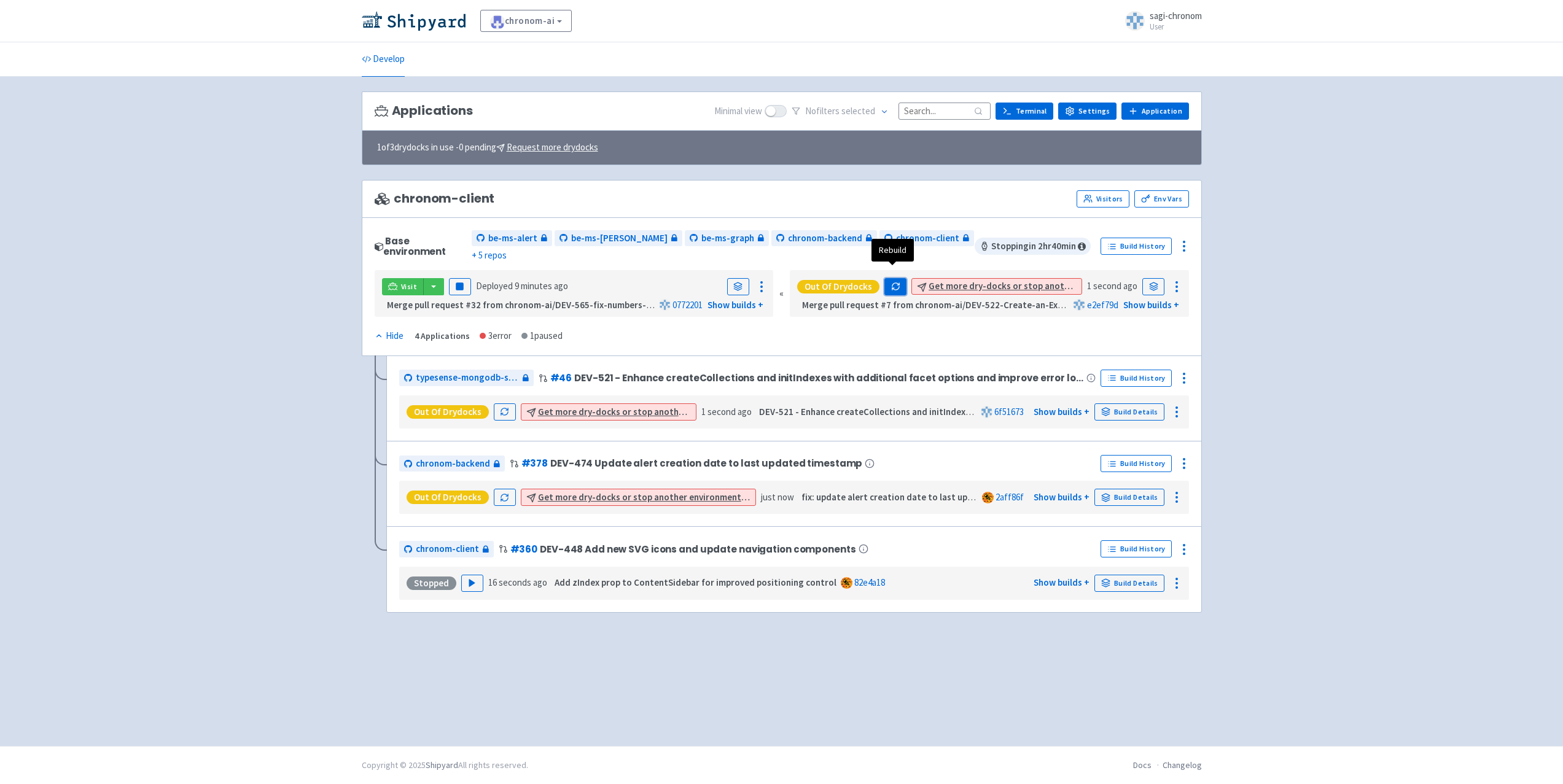
click at [886, 278] on button "button" at bounding box center [895, 286] width 22 height 17
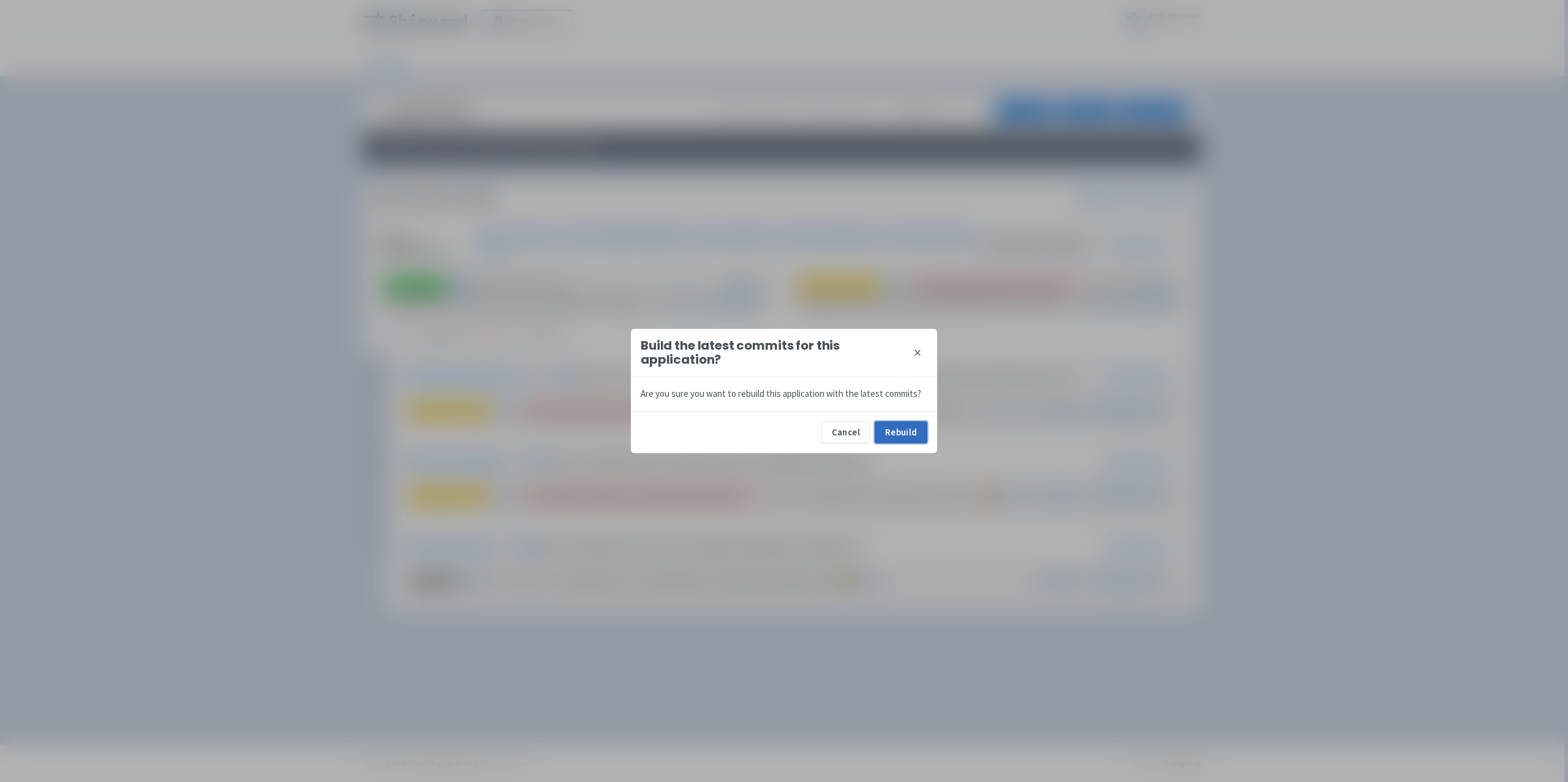
click at [907, 440] on button "Rebuild" at bounding box center [901, 432] width 53 height 22
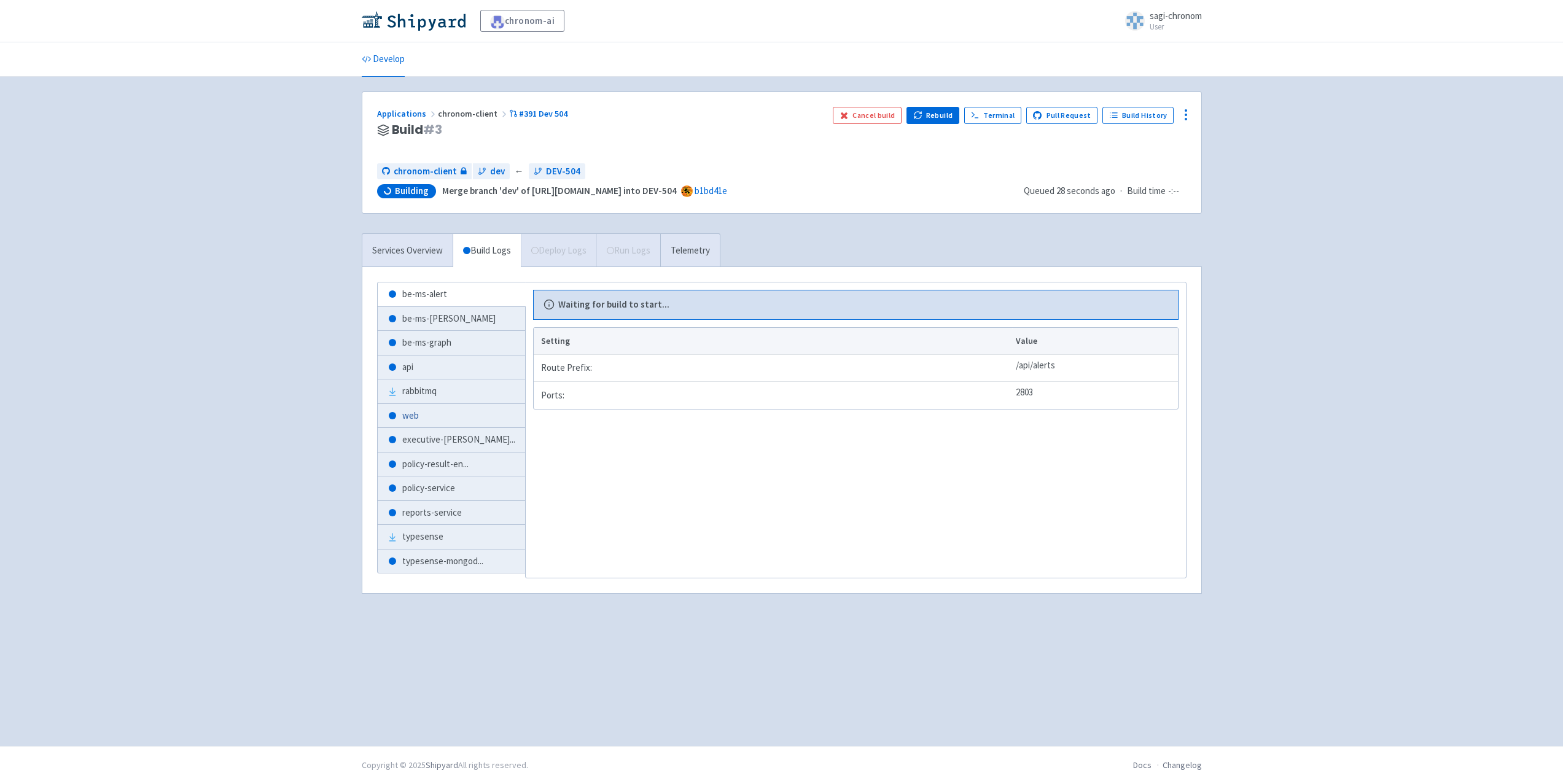
click at [435, 417] on link "web" at bounding box center [452, 416] width 147 height 24
click at [581, 307] on b "Waiting for build to start..." at bounding box center [614, 305] width 111 height 14
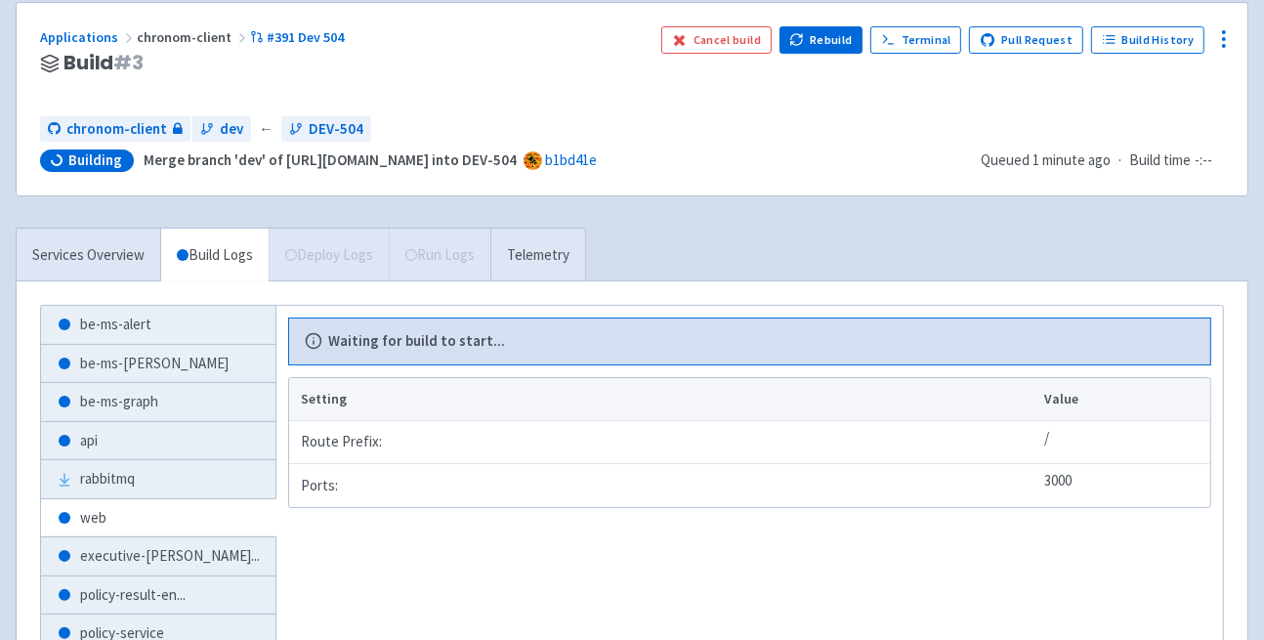
scroll to position [98, 0]
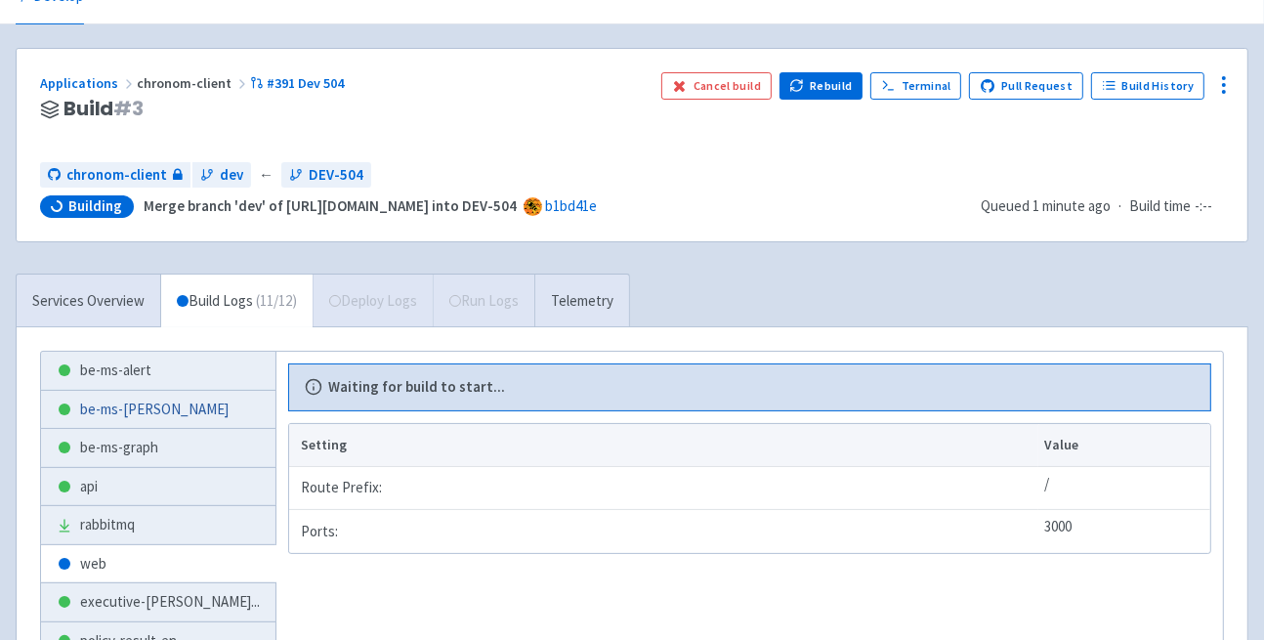
click at [162, 392] on link "be-ms-[PERSON_NAME]" at bounding box center [158, 410] width 234 height 38
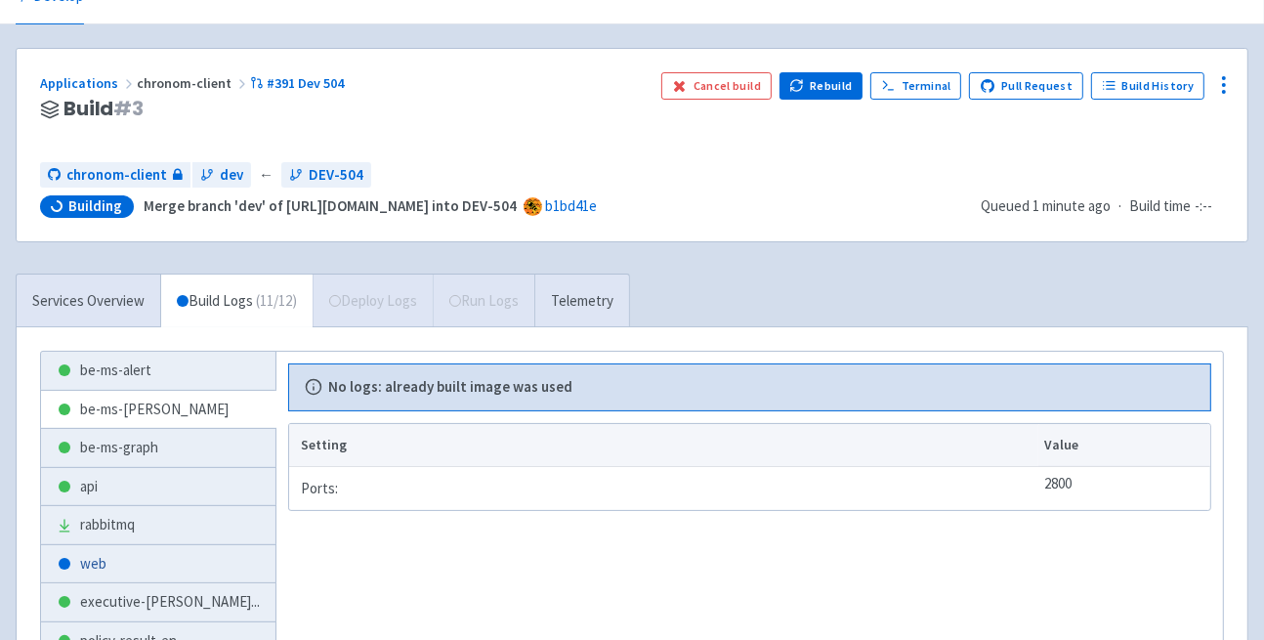
click at [138, 552] on link "web" at bounding box center [158, 564] width 234 height 38
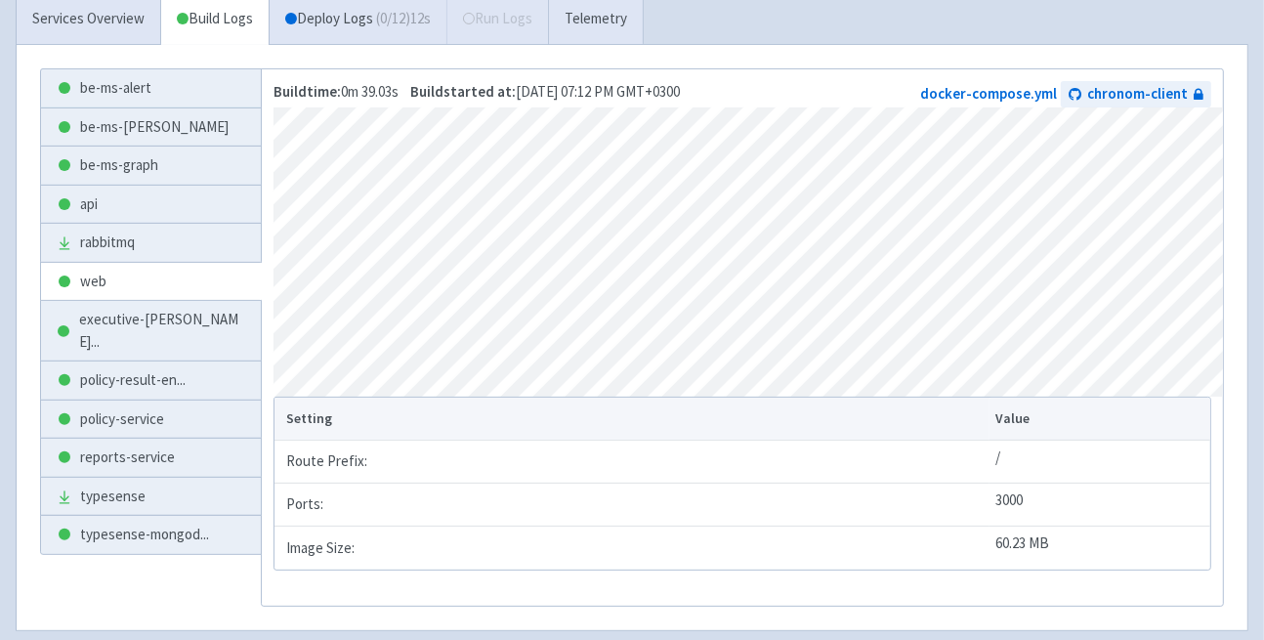
scroll to position [278, 0]
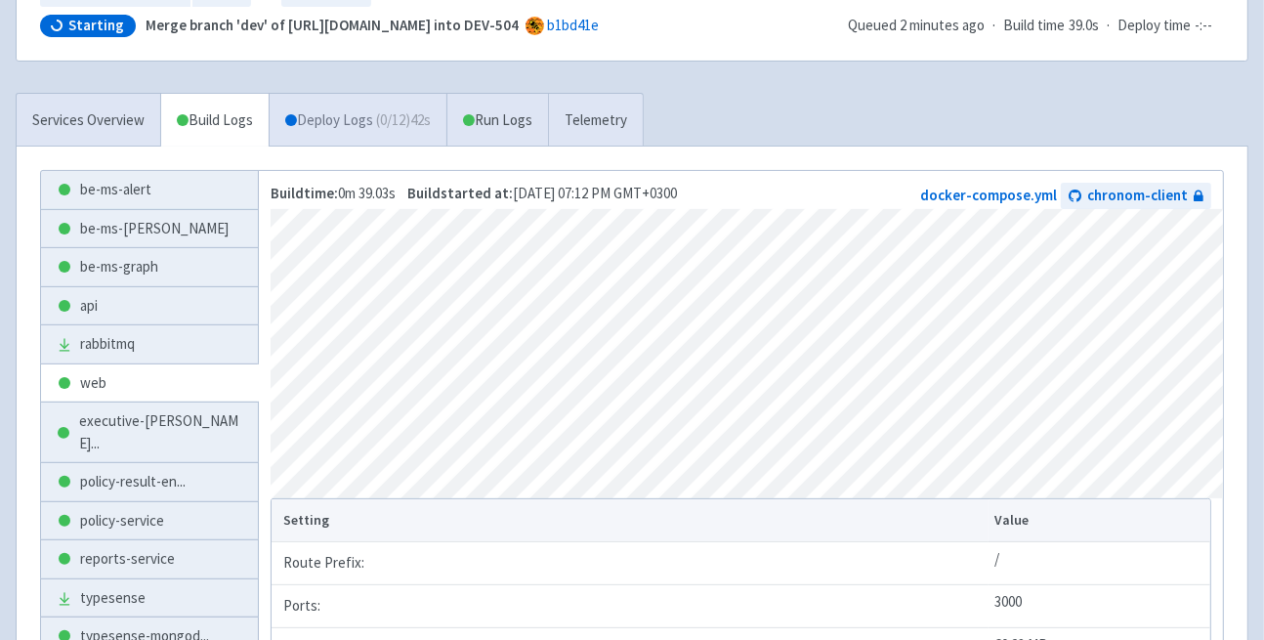
click at [341, 116] on link "Deploy Logs ( 0 / 12 ) 42s" at bounding box center [358, 121] width 178 height 54
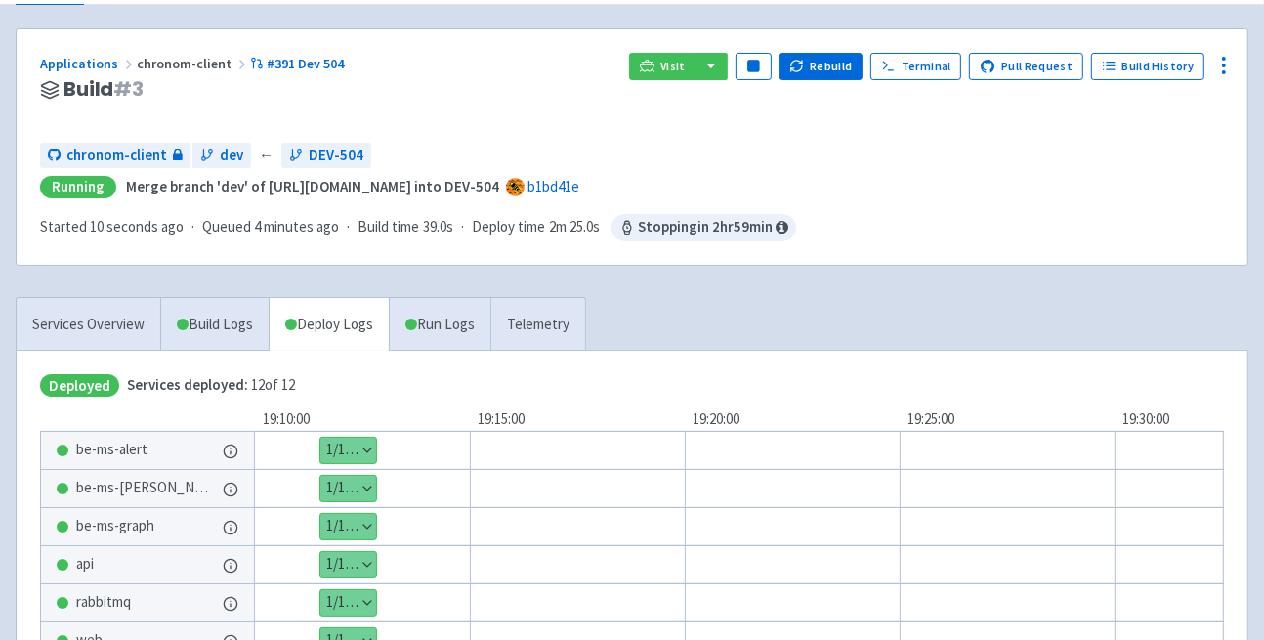
scroll to position [83, 0]
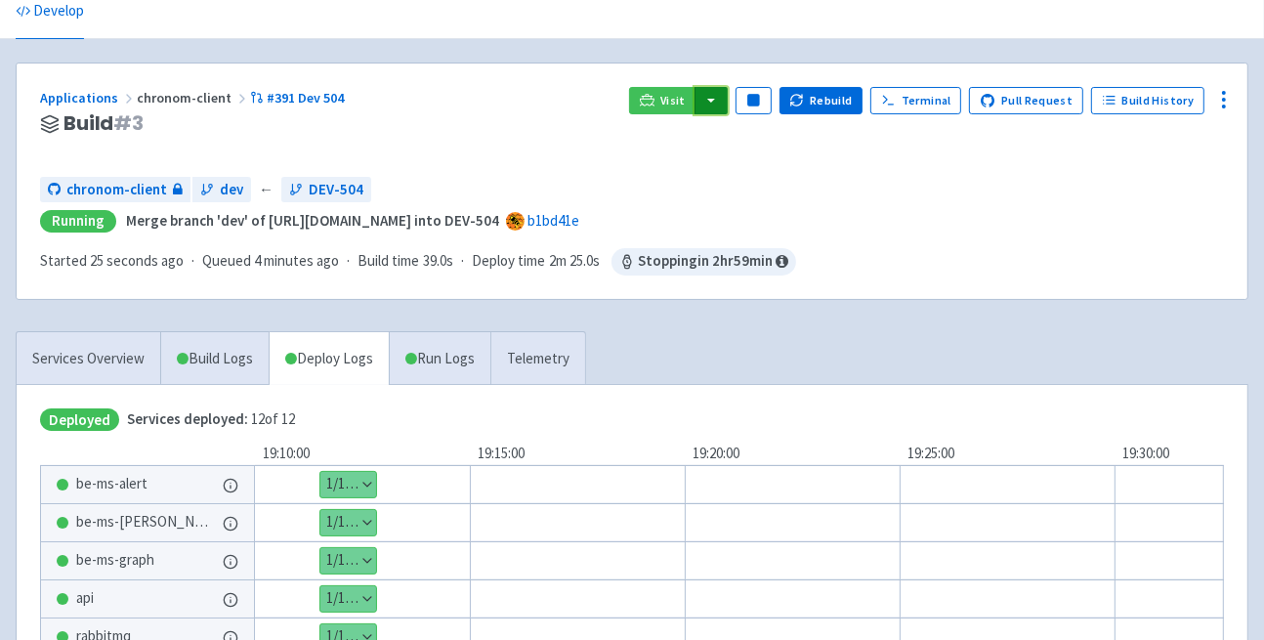
click at [719, 94] on button "button" at bounding box center [710, 100] width 33 height 27
